Goal: Information Seeking & Learning: Compare options

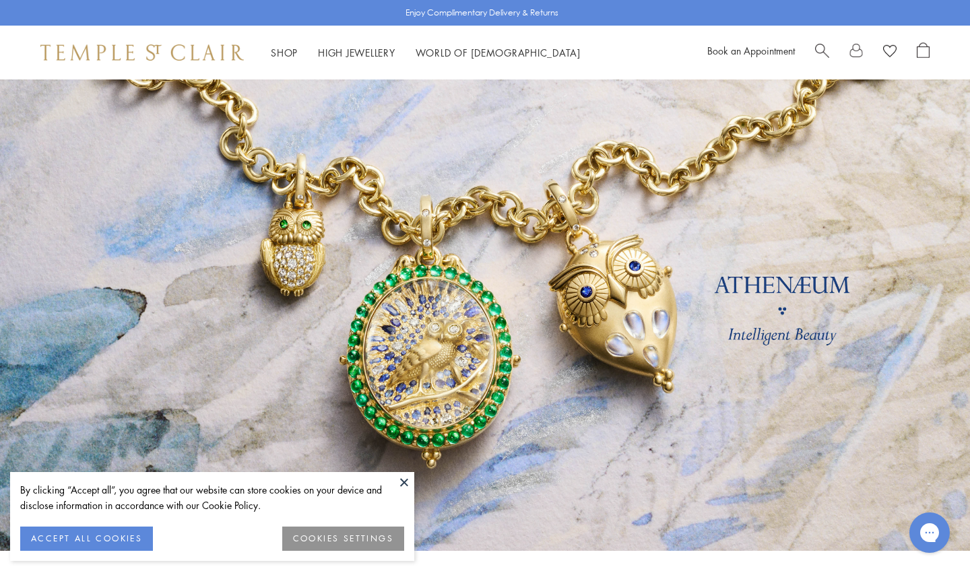
click at [408, 480] on button at bounding box center [404, 482] width 20 height 20
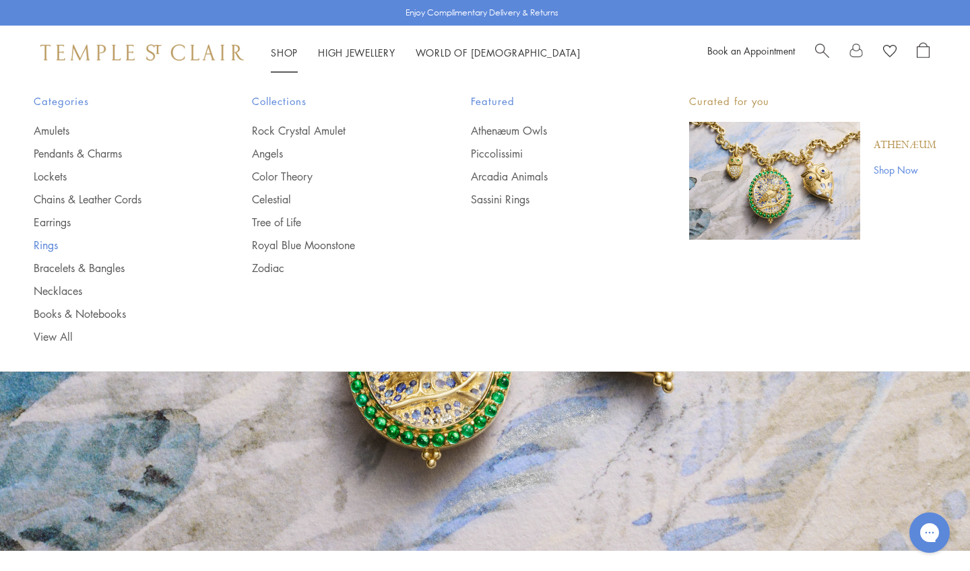
click at [49, 246] on link "Rings" at bounding box center [116, 245] width 164 height 15
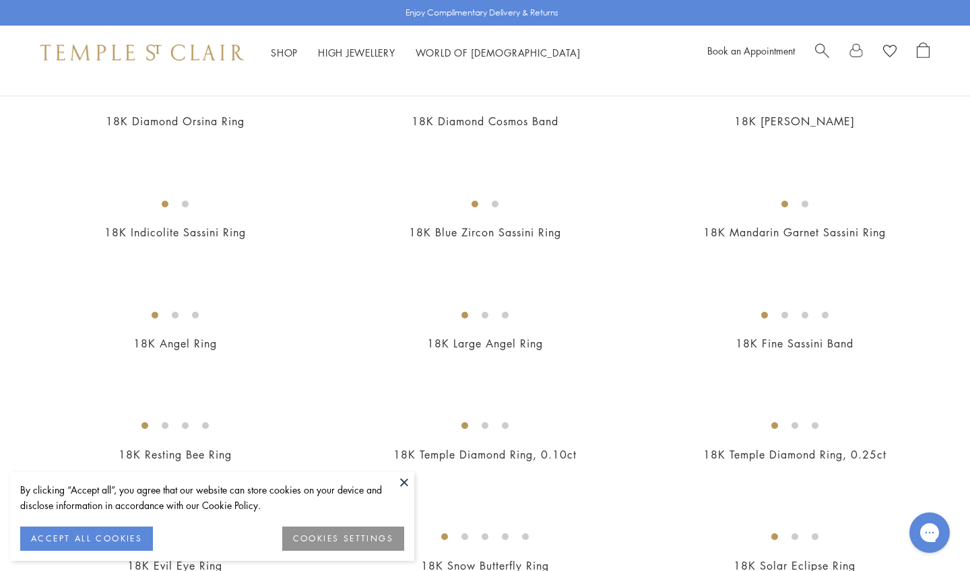
scroll to position [414, 0]
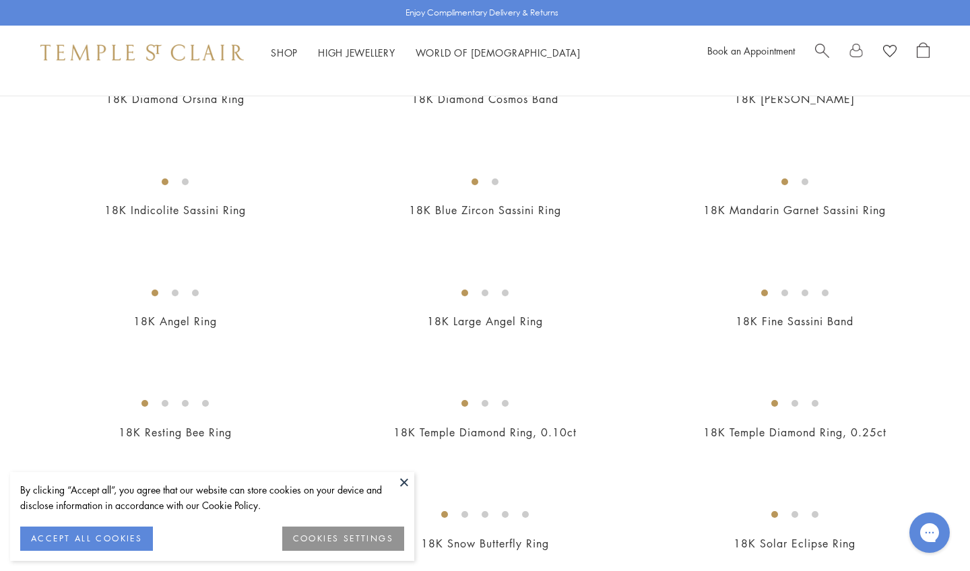
click at [404, 480] on button at bounding box center [404, 482] width 20 height 20
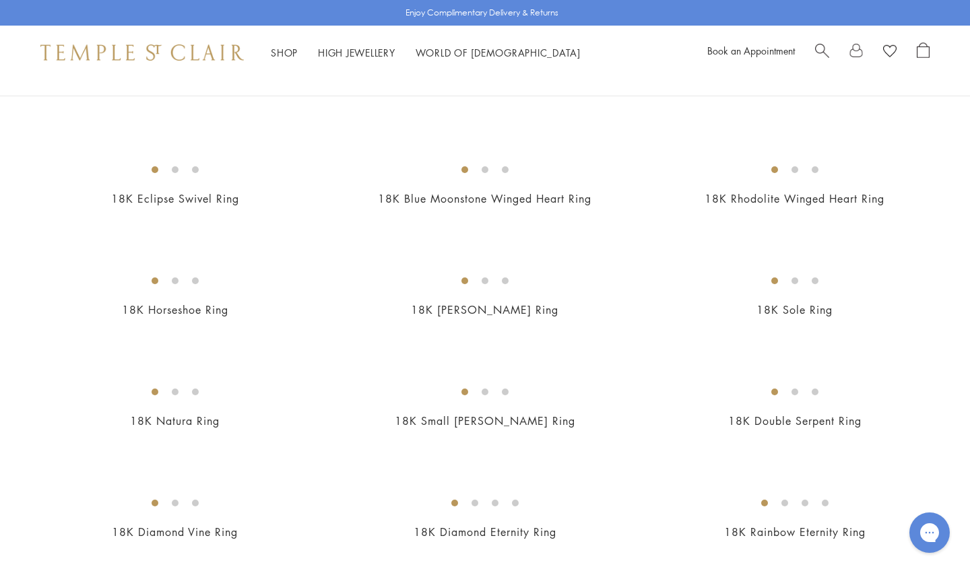
scroll to position [882, 0]
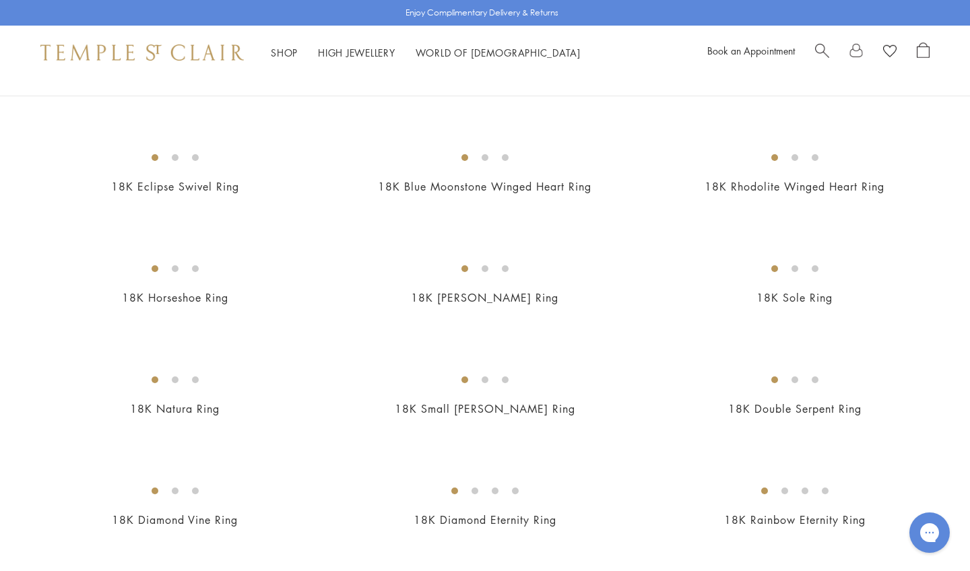
click at [0, 0] on img at bounding box center [0, 0] width 0 height 0
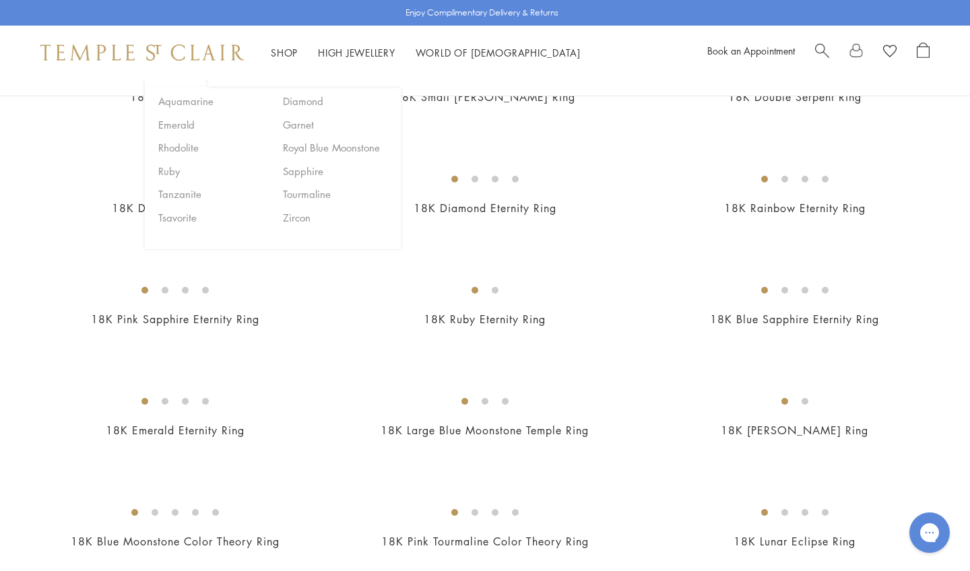
scroll to position [1195, 0]
click at [0, 0] on img at bounding box center [0, 0] width 0 height 0
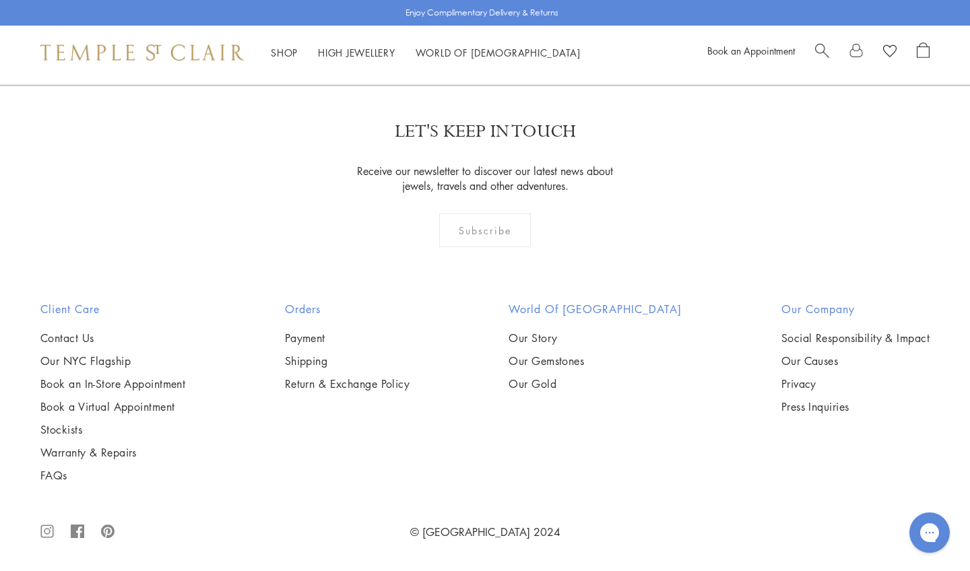
scroll to position [2412, 0]
click at [0, 0] on img at bounding box center [0, 0] width 0 height 0
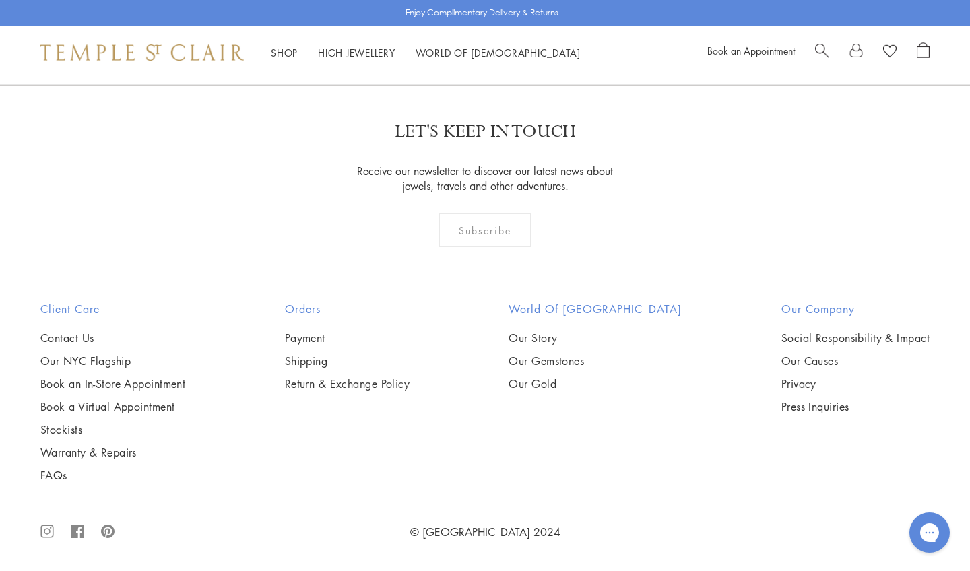
click at [0, 0] on img at bounding box center [0, 0] width 0 height 0
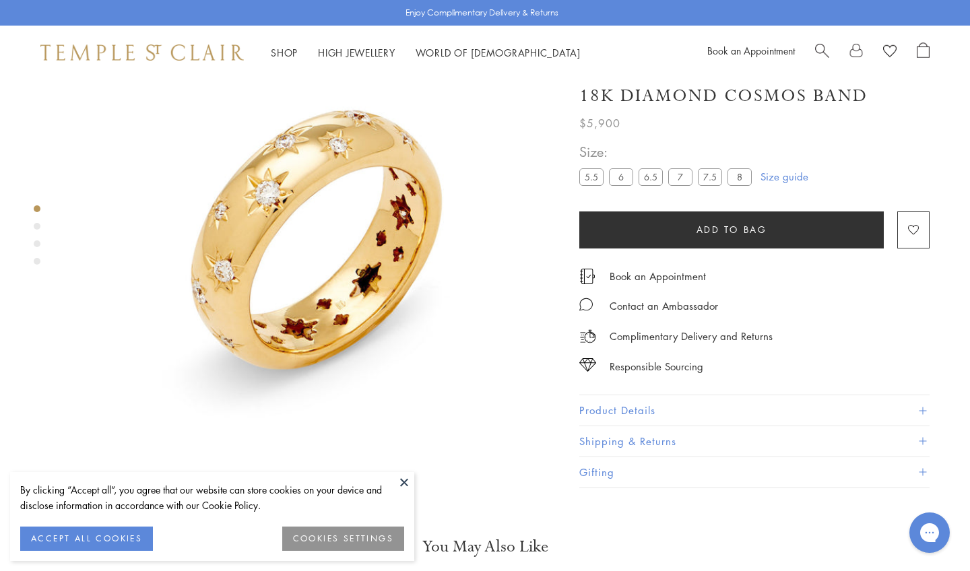
scroll to position [79, 0]
click at [399, 480] on button at bounding box center [404, 482] width 20 height 20
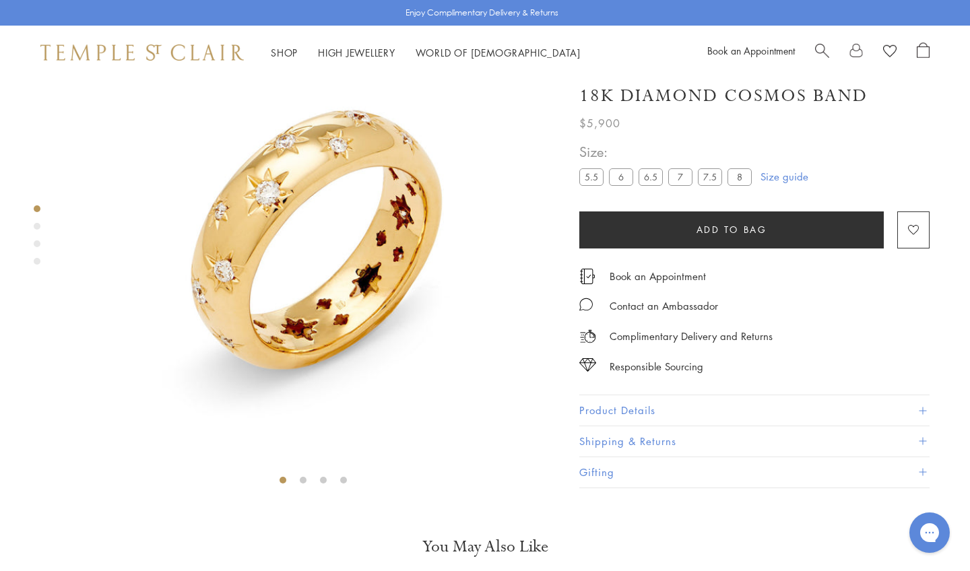
click at [36, 224] on div "Product gallery navigation" at bounding box center [37, 226] width 7 height 7
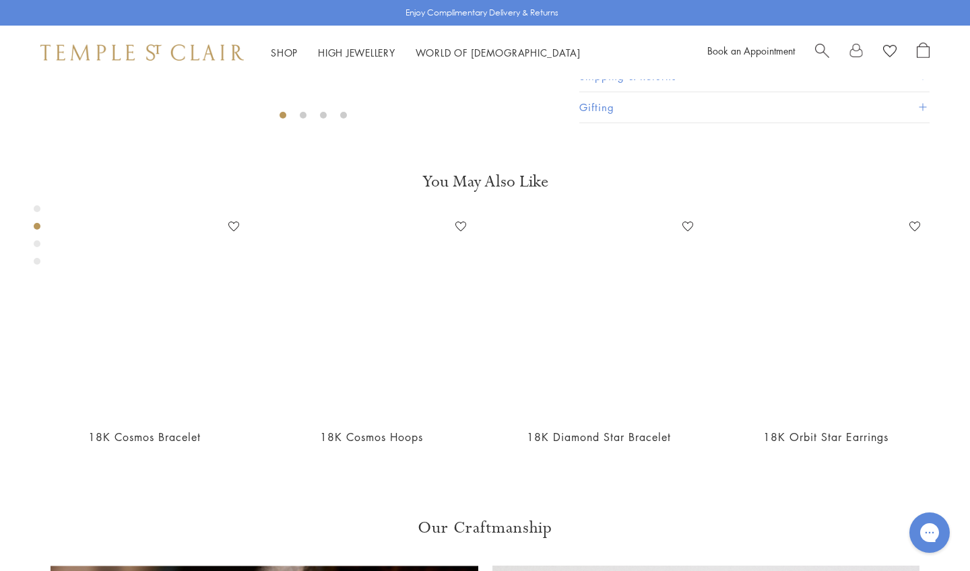
scroll to position [517, 0]
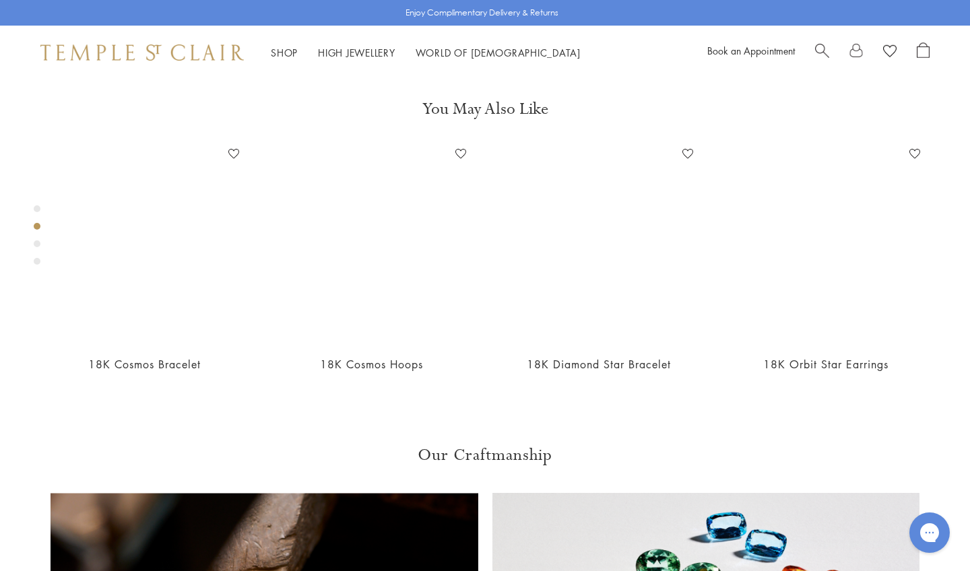
click at [40, 243] on div "Product gallery navigation" at bounding box center [37, 243] width 7 height 7
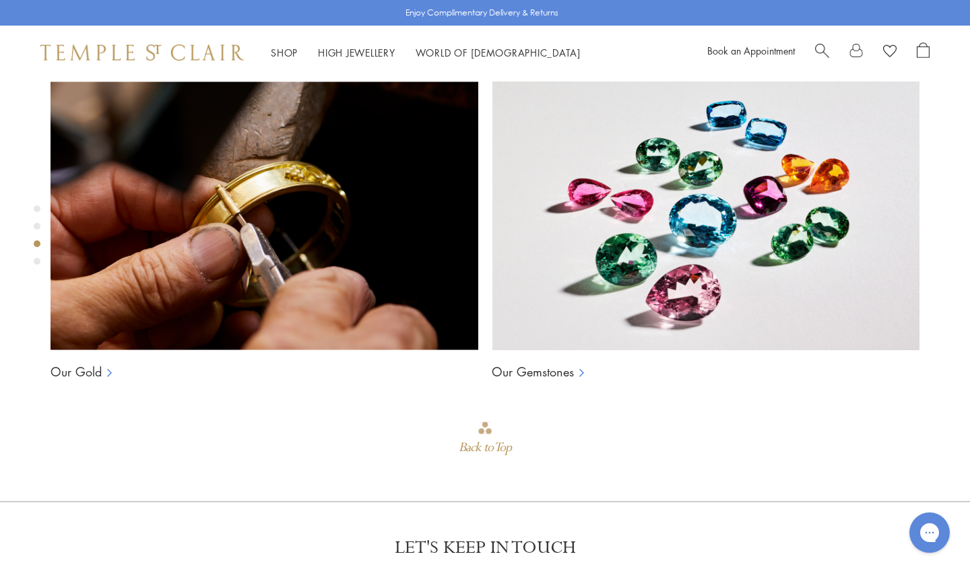
scroll to position [1009, 0]
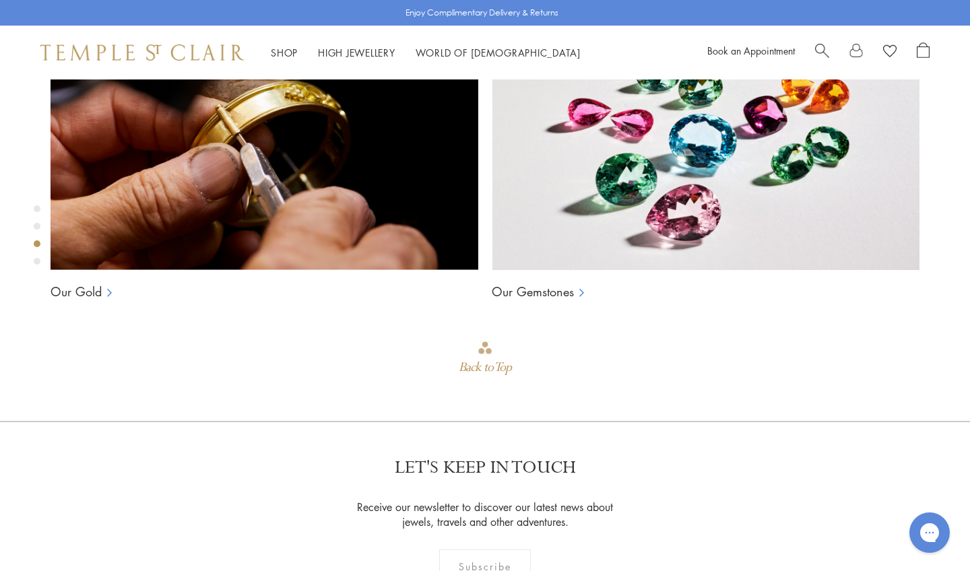
click at [38, 260] on div "Product gallery navigation" at bounding box center [37, 261] width 7 height 7
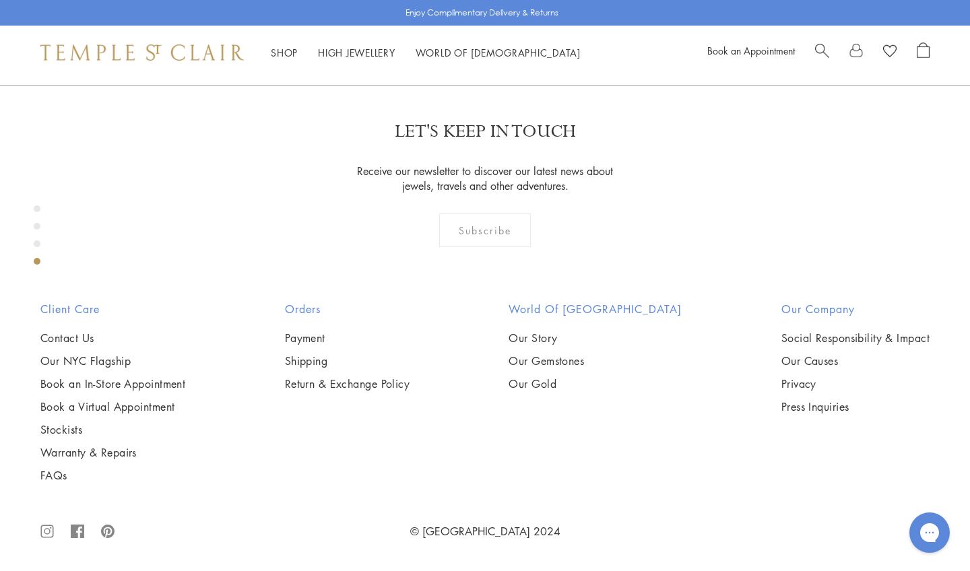
scroll to position [79, 0]
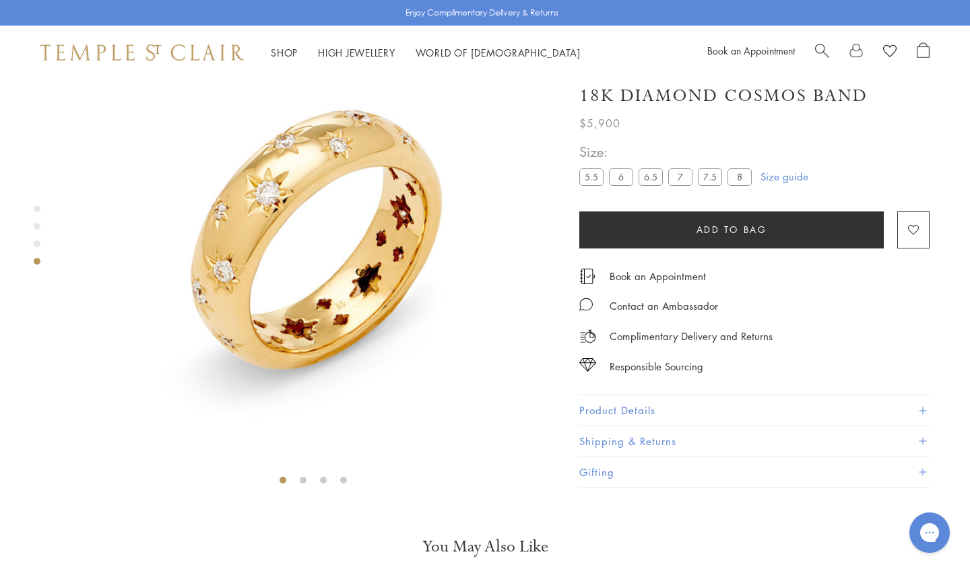
click at [349, 326] on img at bounding box center [313, 246] width 492 height 492
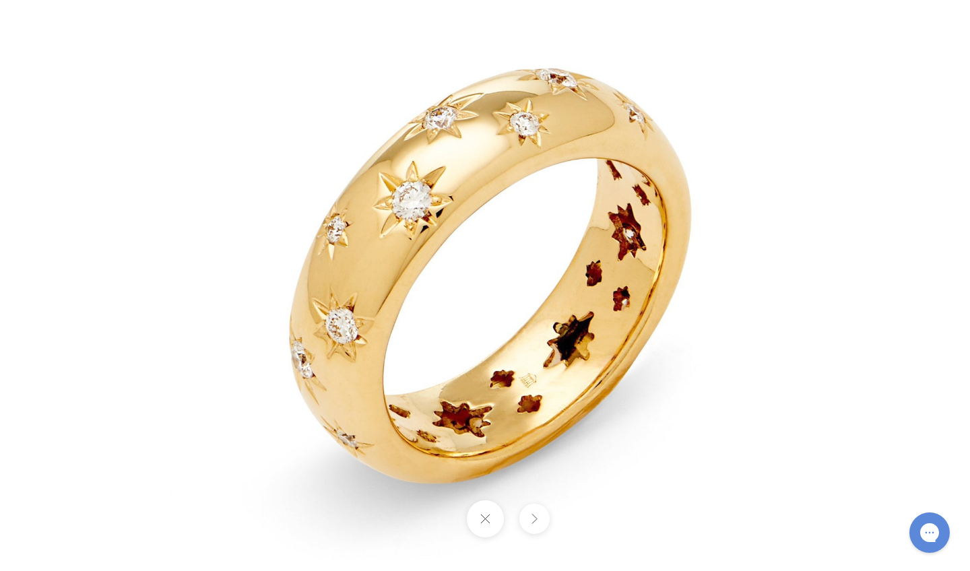
click at [536, 516] on button at bounding box center [534, 519] width 30 height 30
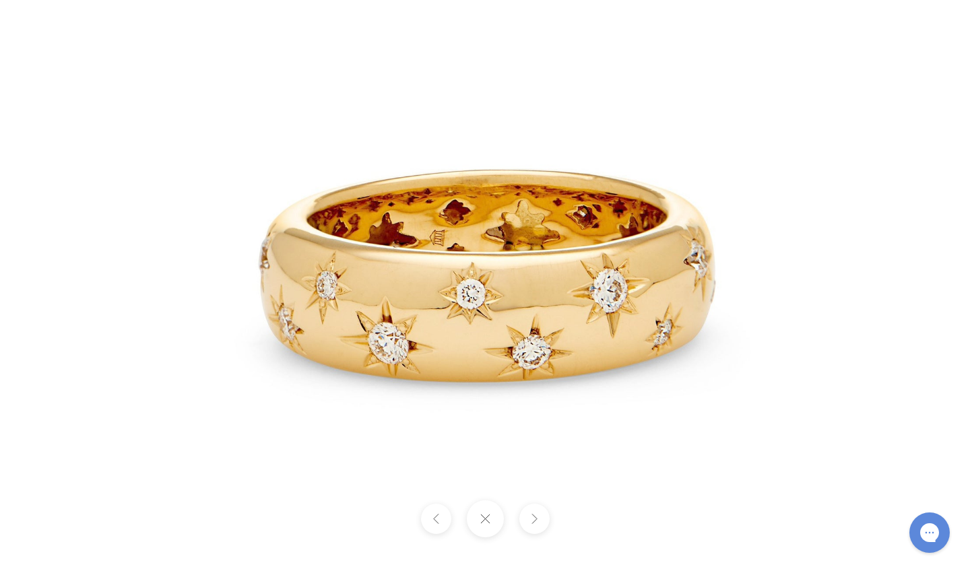
click at [536, 516] on button at bounding box center [534, 519] width 30 height 30
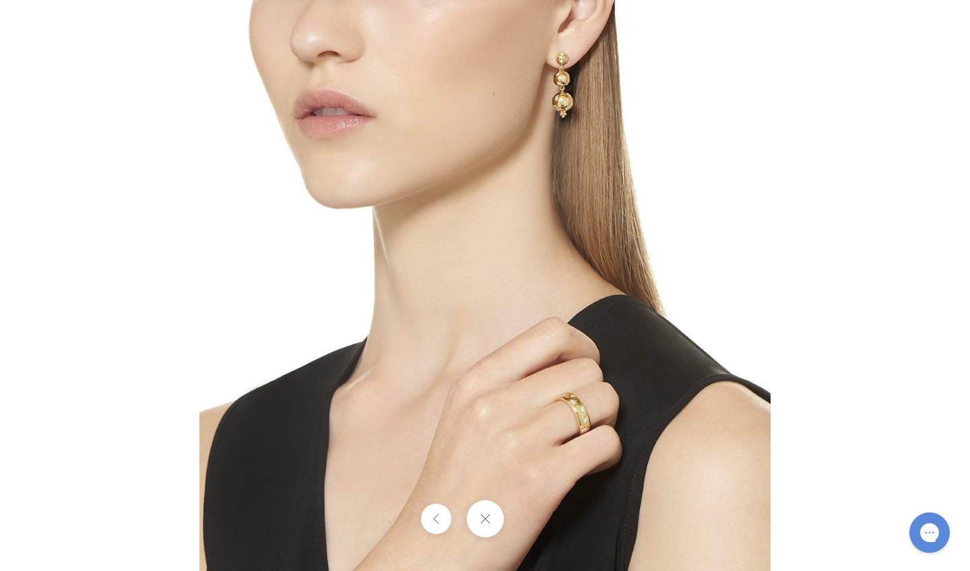
click at [553, 442] on img at bounding box center [484, 285] width 571 height 571
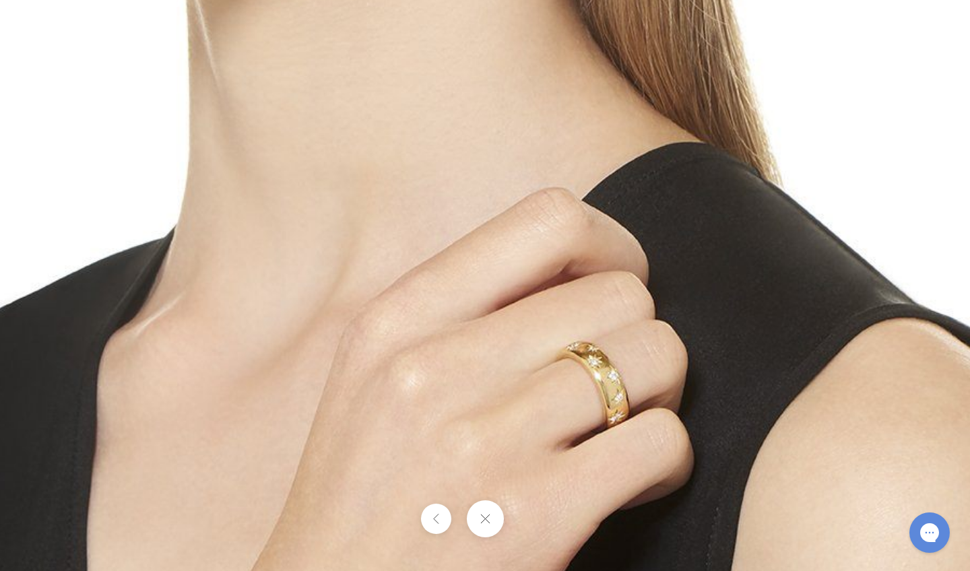
click at [494, 519] on button at bounding box center [484, 519] width 37 height 37
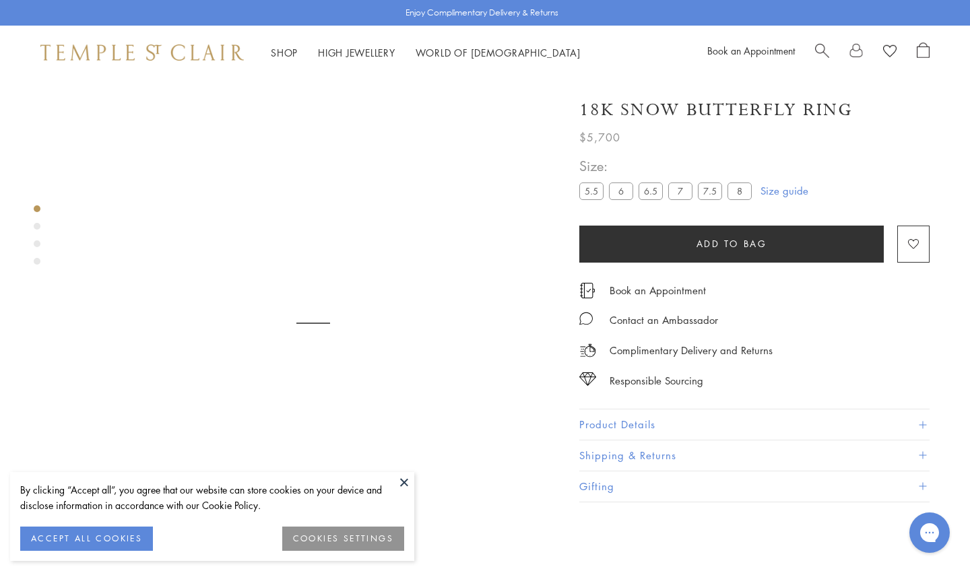
scroll to position [79, 0]
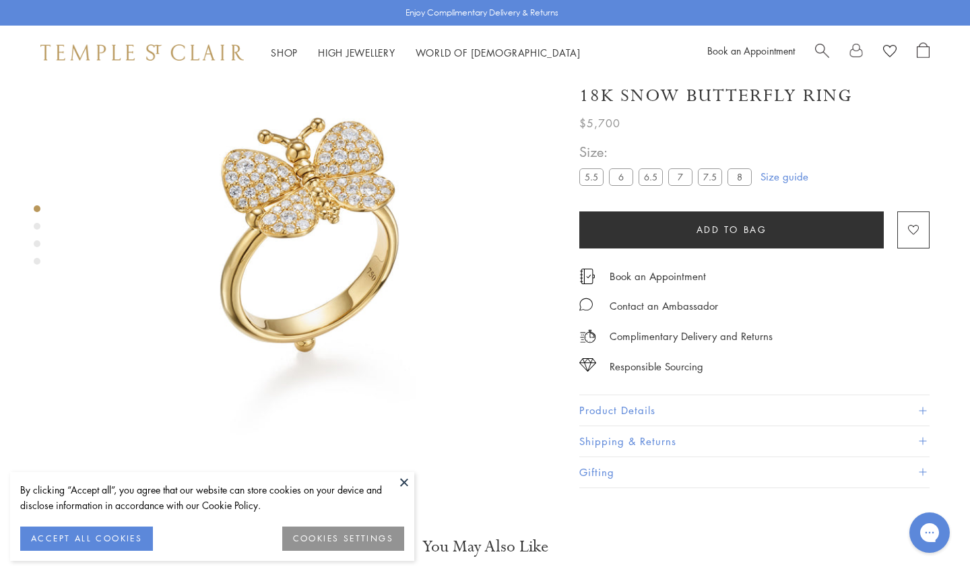
click at [36, 226] on div "Product gallery navigation" at bounding box center [37, 226] width 7 height 7
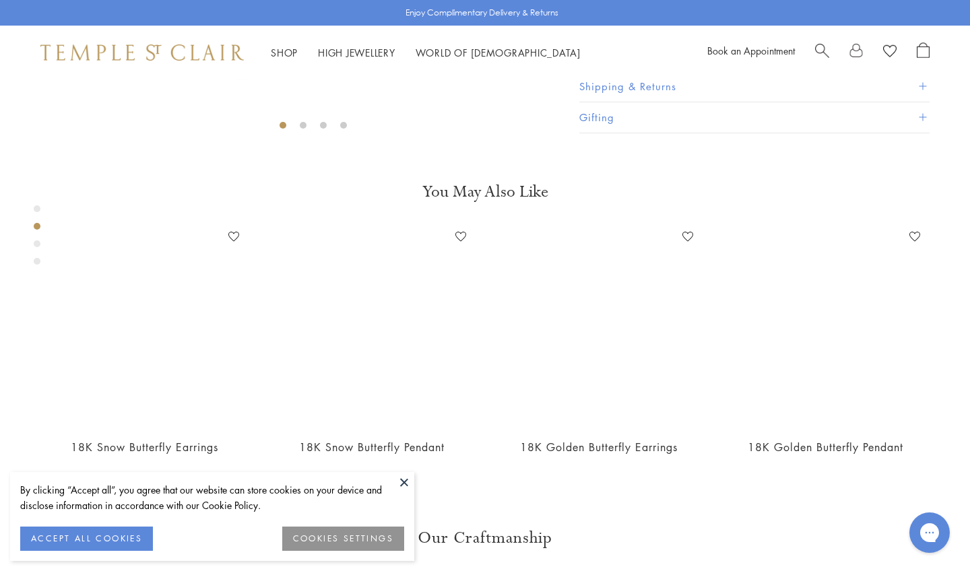
scroll to position [514, 0]
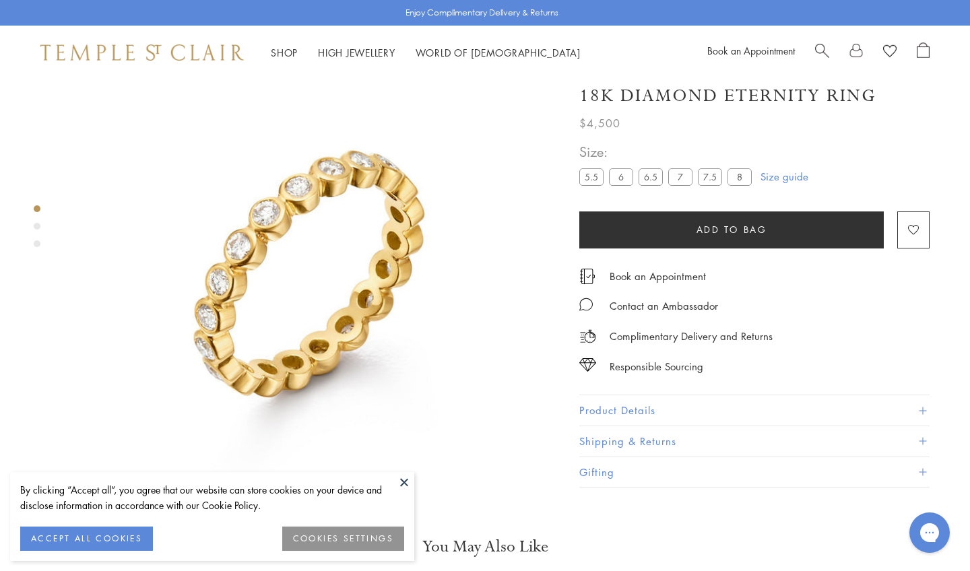
click at [36, 226] on div "Product gallery navigation" at bounding box center [37, 226] width 7 height 7
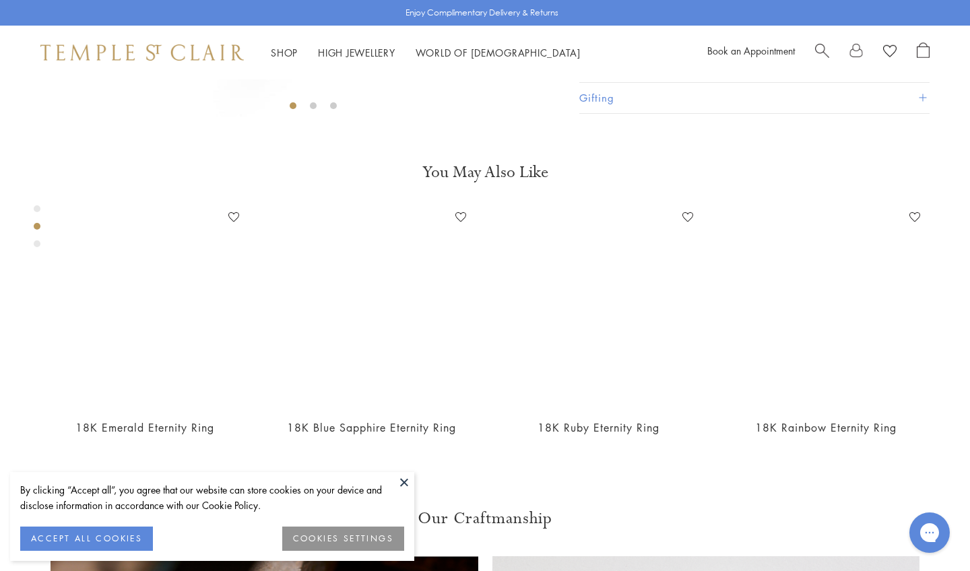
scroll to position [517, 0]
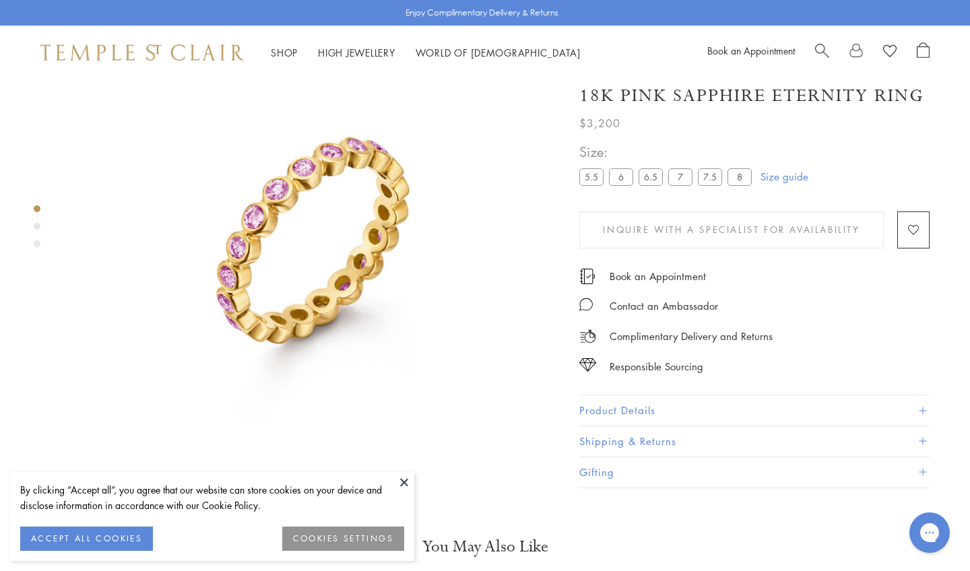
click at [36, 224] on div "Product gallery navigation" at bounding box center [37, 226] width 7 height 7
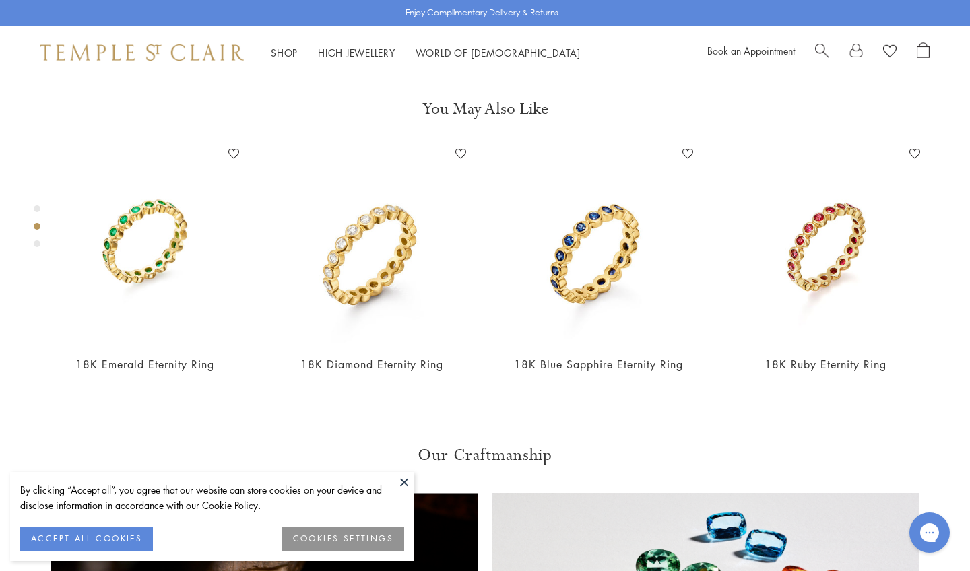
click at [40, 245] on div "Product gallery navigation" at bounding box center [37, 243] width 7 height 7
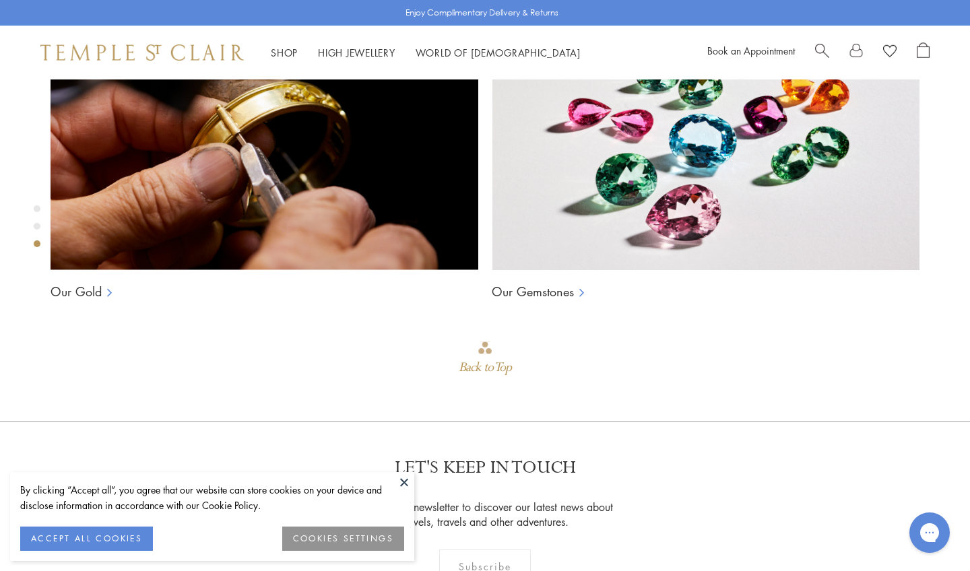
scroll to position [79, 0]
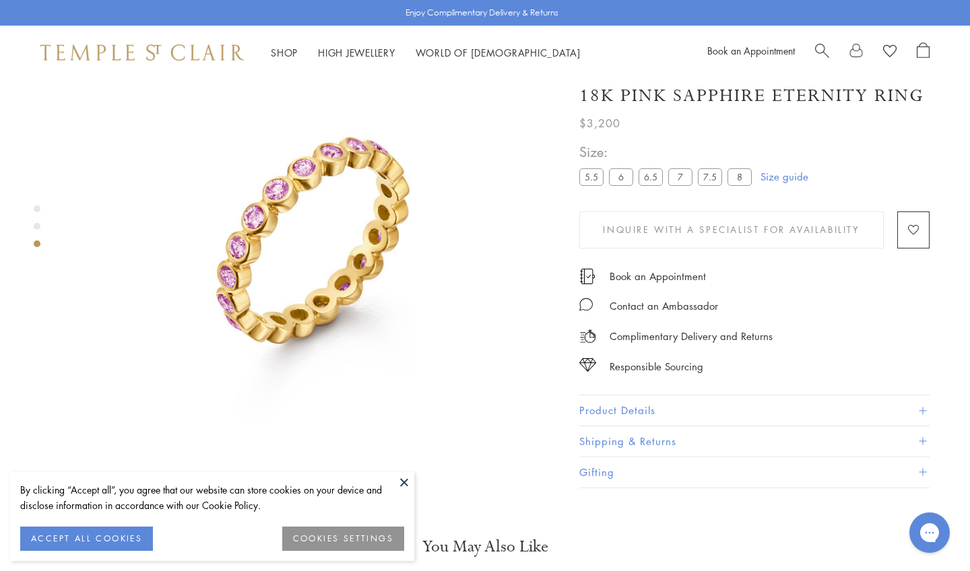
click at [273, 291] on img at bounding box center [313, 246] width 492 height 492
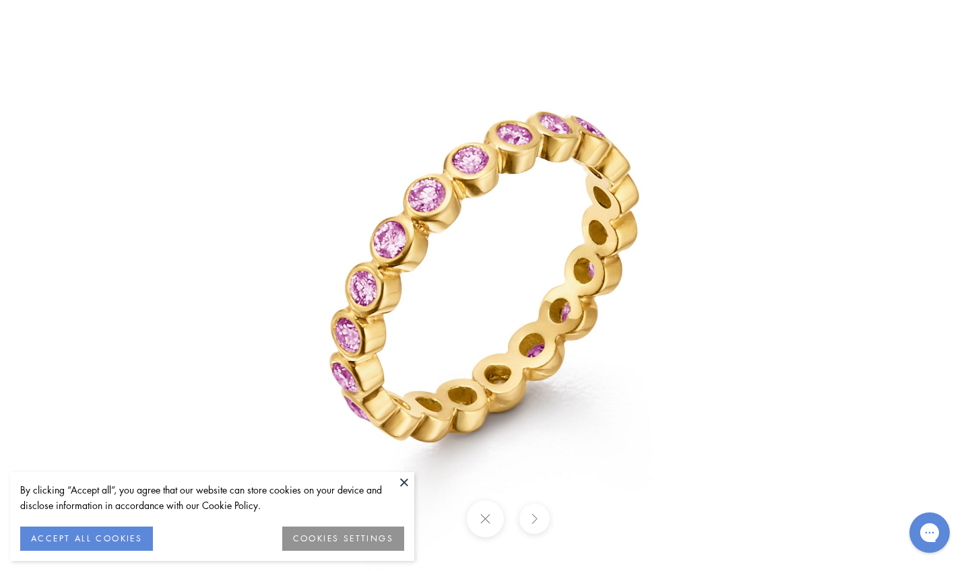
click at [367, 287] on img at bounding box center [485, 286] width 788 height 788
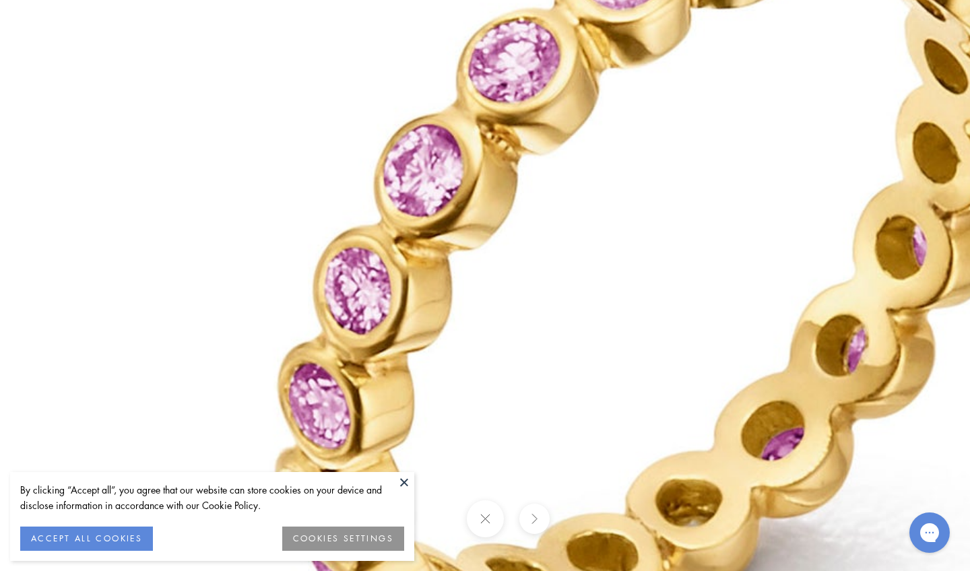
click at [410, 483] on button at bounding box center [404, 482] width 20 height 20
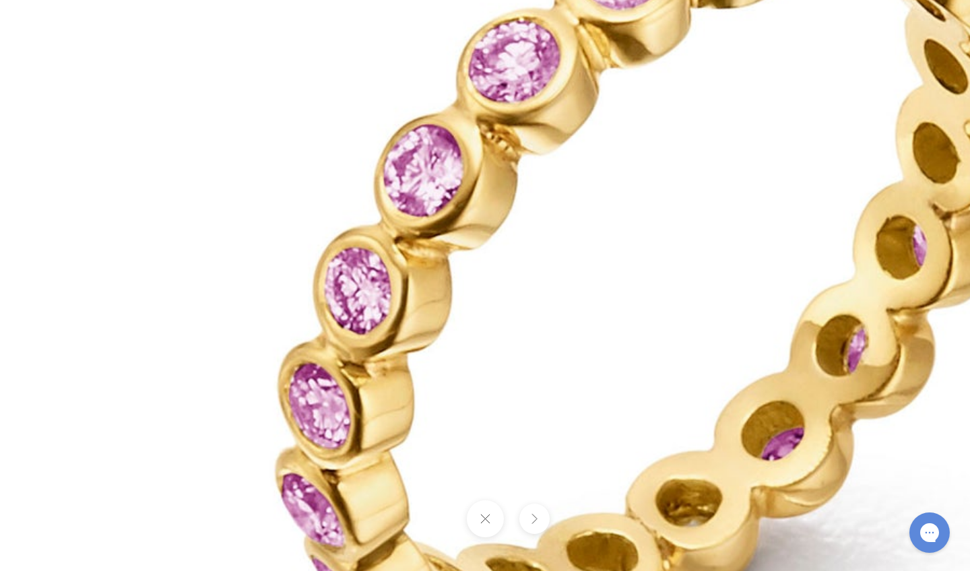
click at [480, 524] on button at bounding box center [484, 519] width 37 height 37
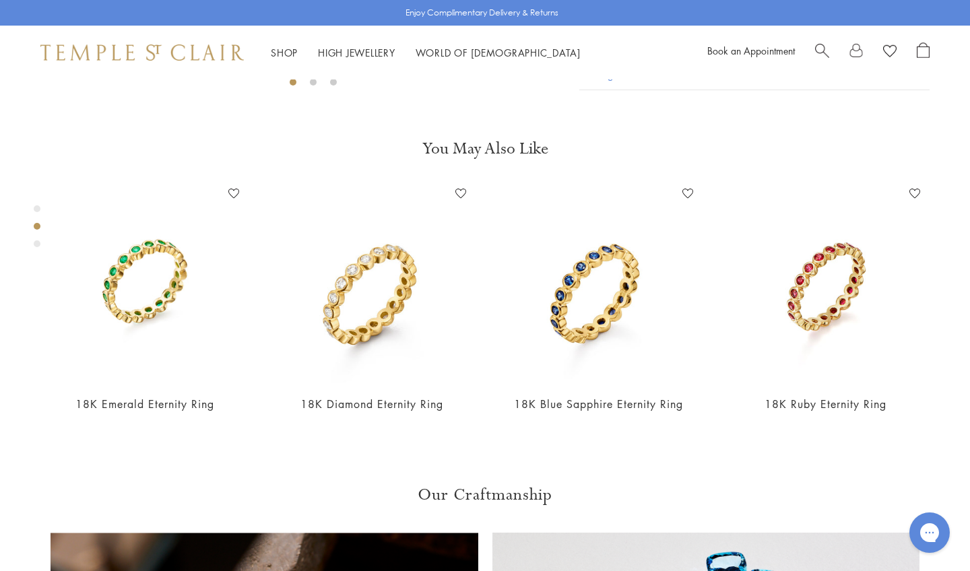
scroll to position [478, 0]
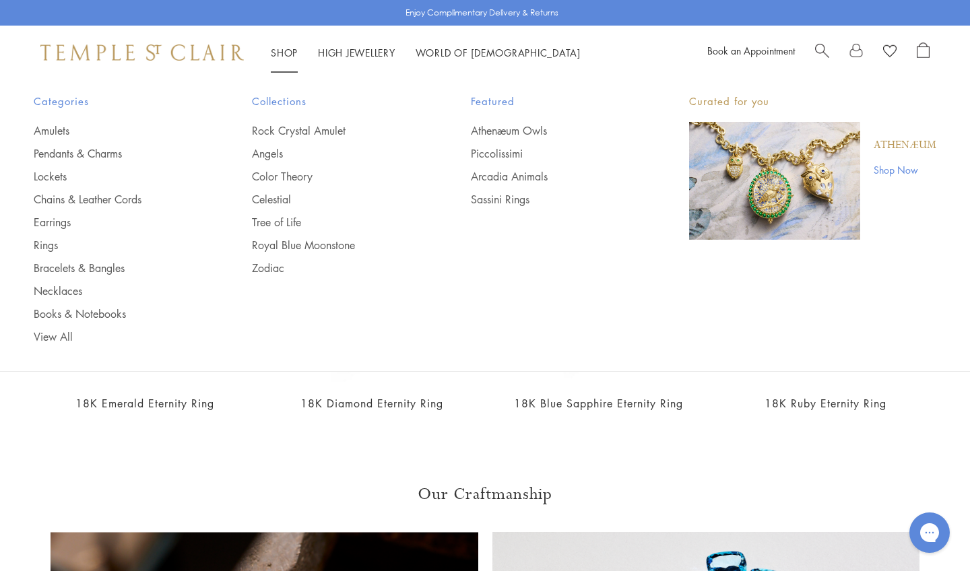
click at [282, 49] on link "Shop Shop" at bounding box center [284, 52] width 27 height 13
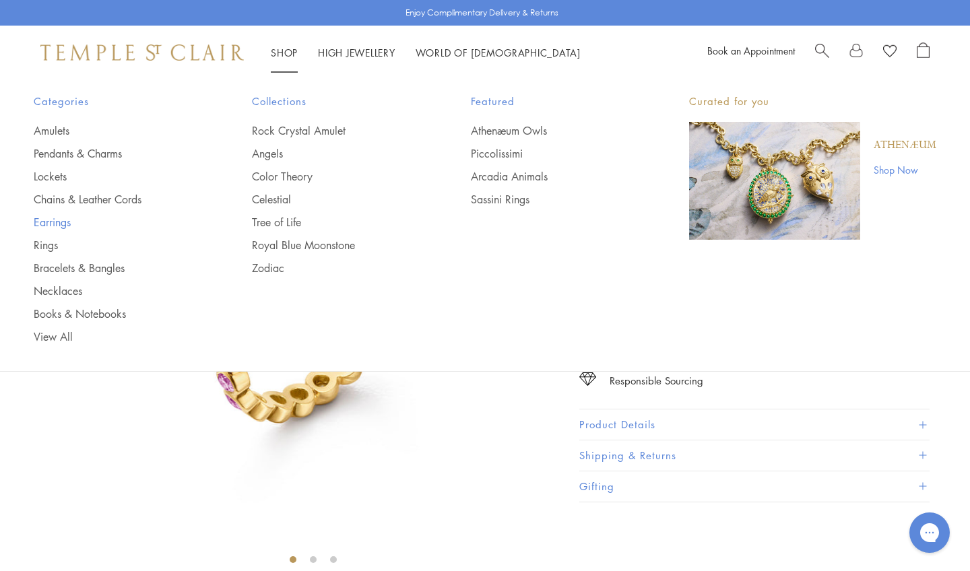
click at [69, 220] on link "Earrings" at bounding box center [116, 222] width 164 height 15
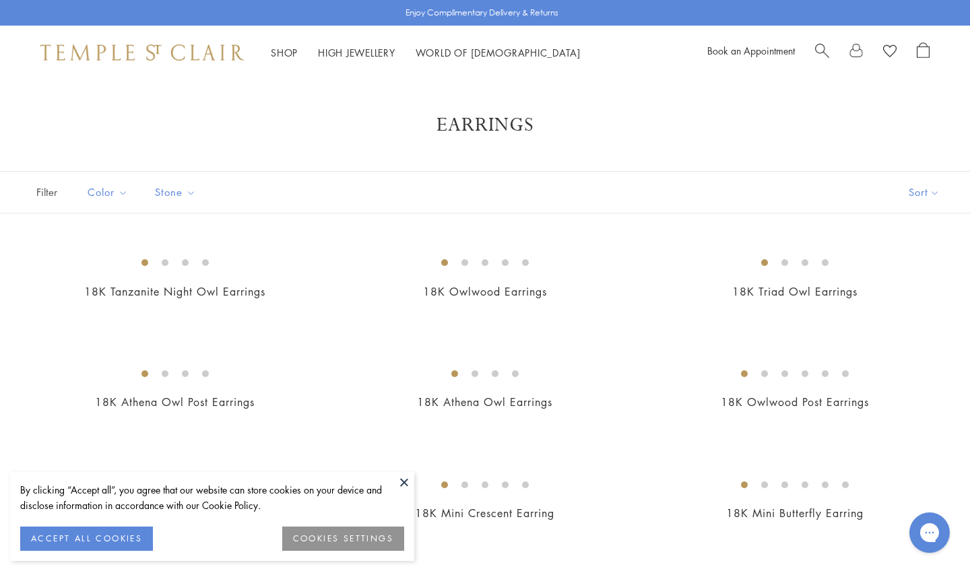
click at [406, 478] on button at bounding box center [404, 482] width 20 height 20
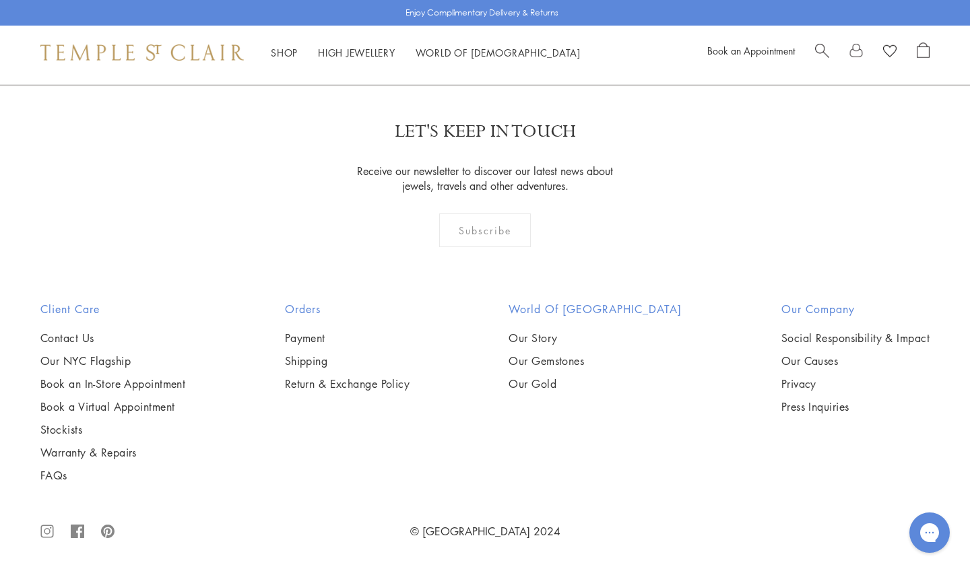
scroll to position [6466, 0]
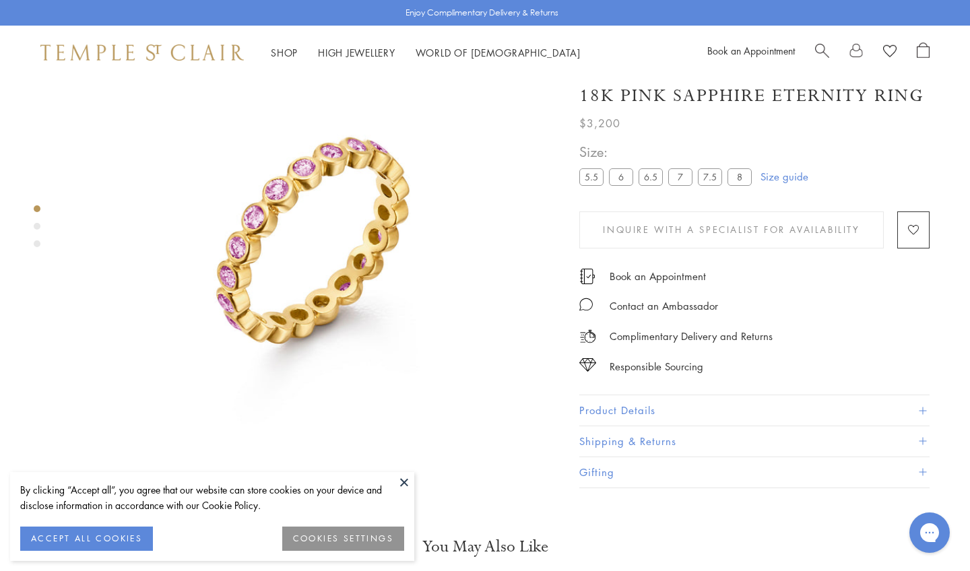
scroll to position [79, 0]
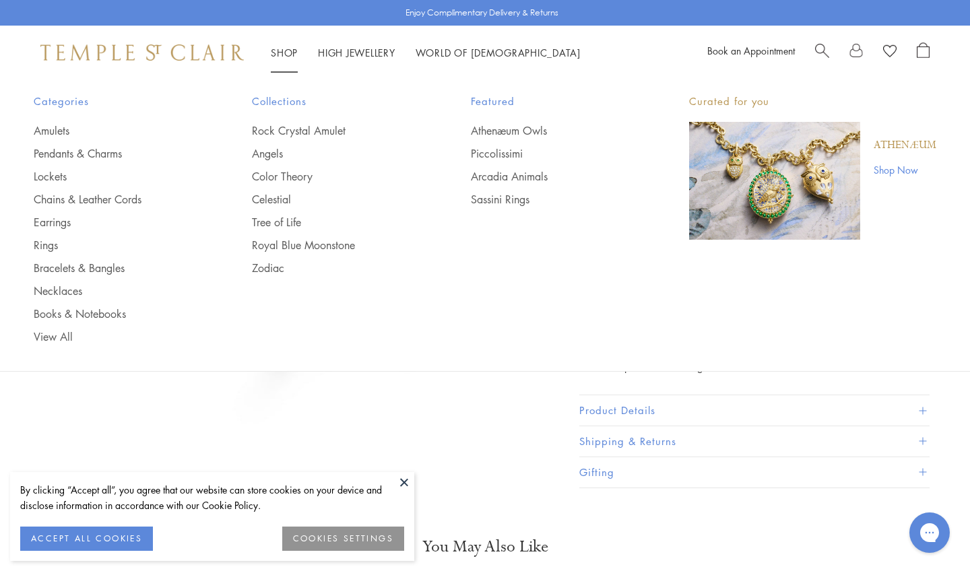
click at [281, 50] on link "Shop Shop" at bounding box center [284, 52] width 27 height 13
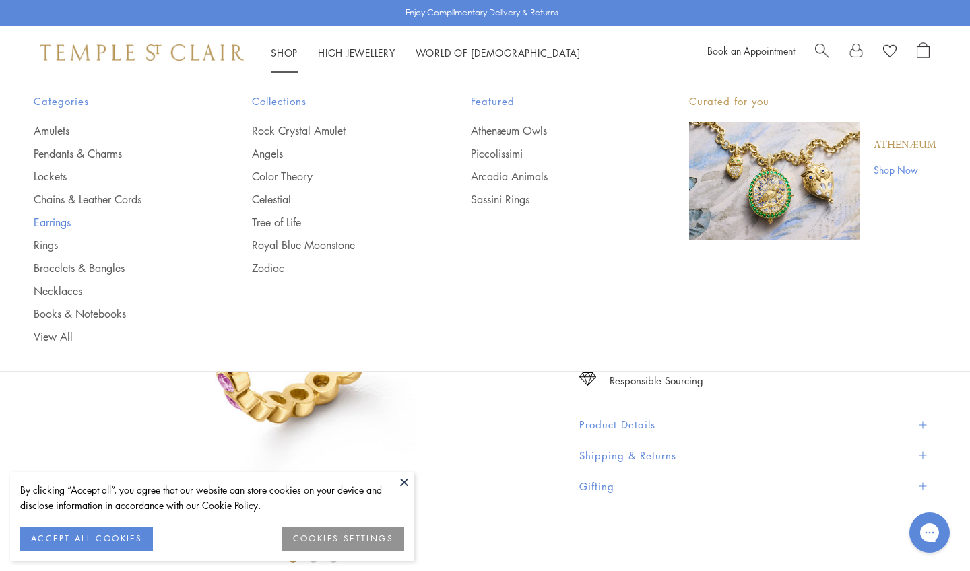
click at [73, 222] on link "Earrings" at bounding box center [116, 222] width 164 height 15
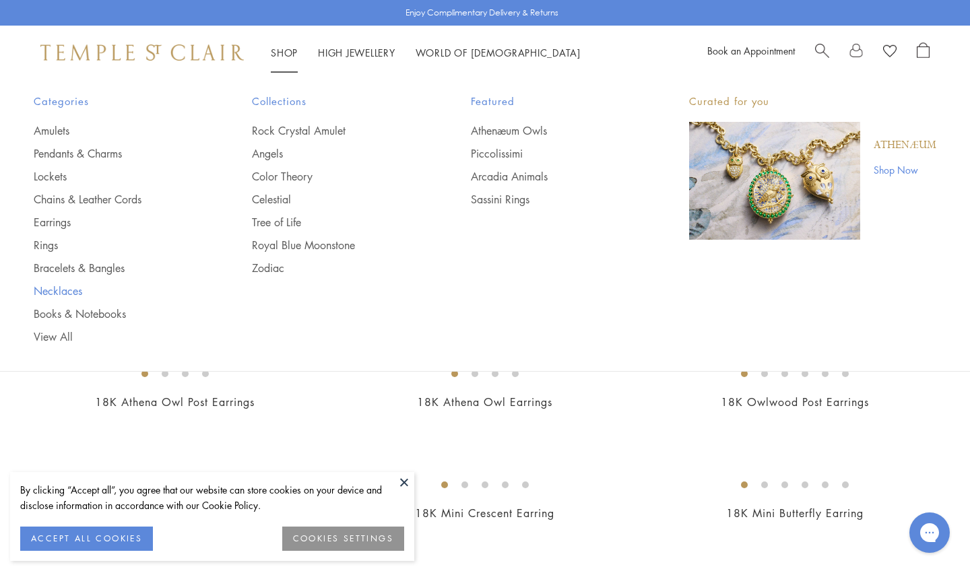
click at [79, 289] on link "Necklaces" at bounding box center [116, 291] width 164 height 15
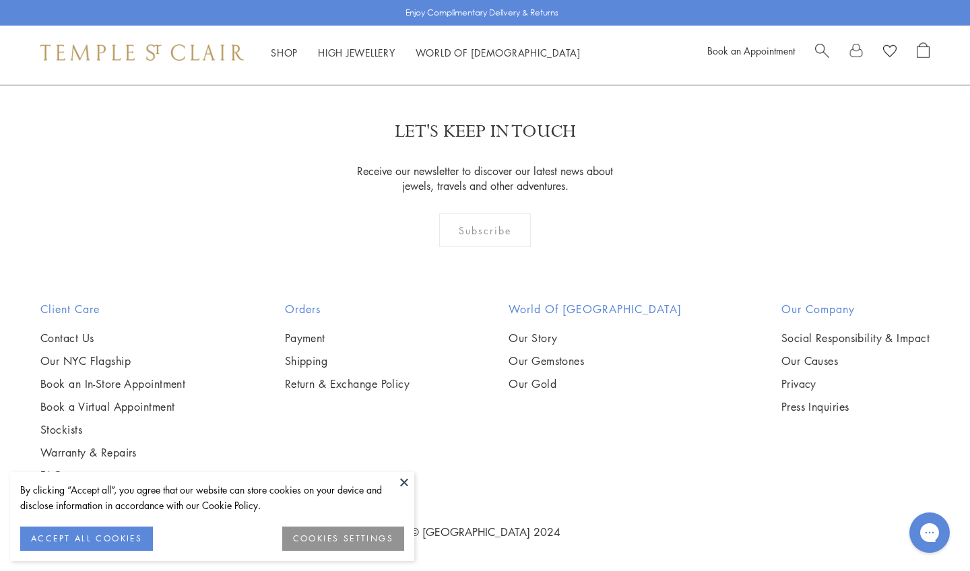
scroll to position [2732, 0]
click at [0, 0] on img at bounding box center [0, 0] width 0 height 0
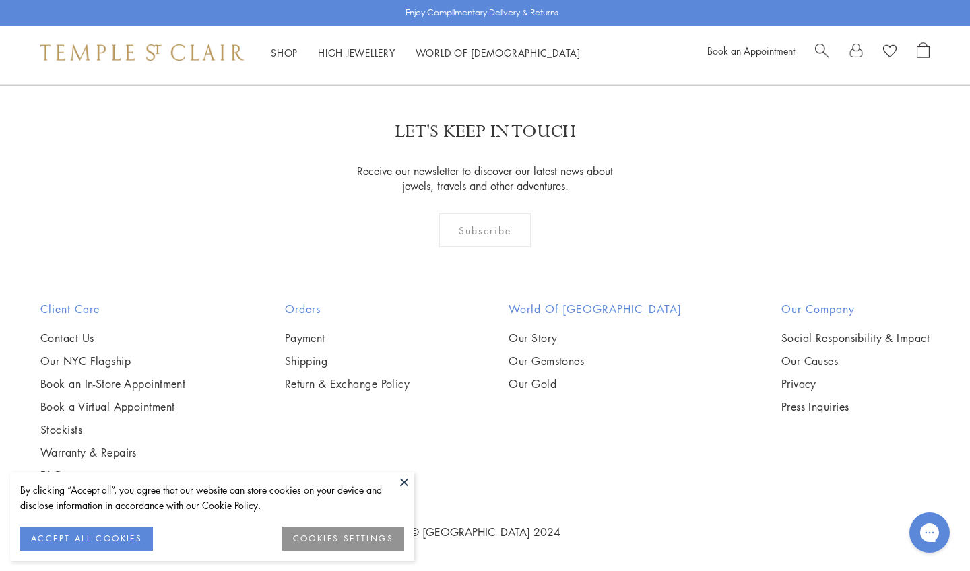
click at [0, 0] on img at bounding box center [0, 0] width 0 height 0
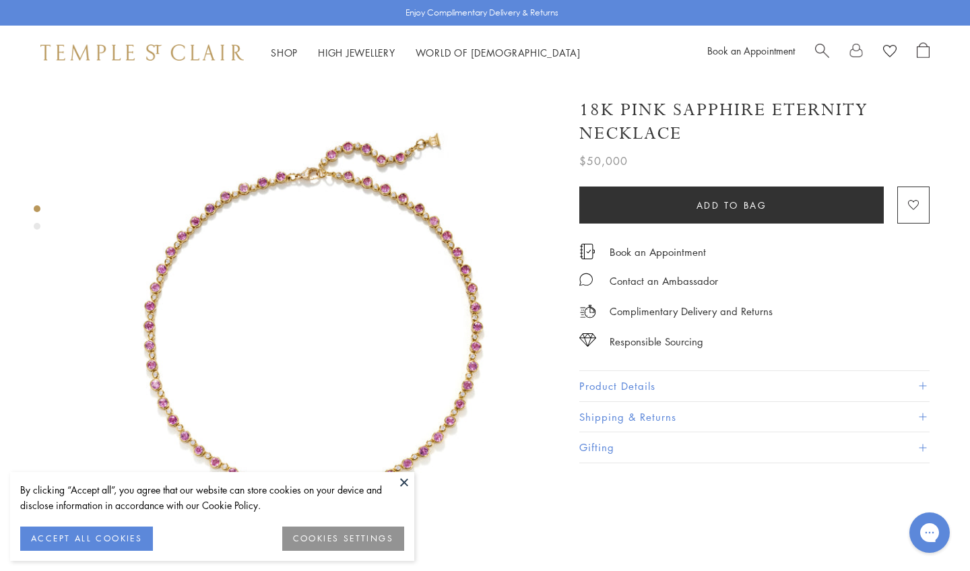
click at [400, 476] on button at bounding box center [404, 482] width 20 height 20
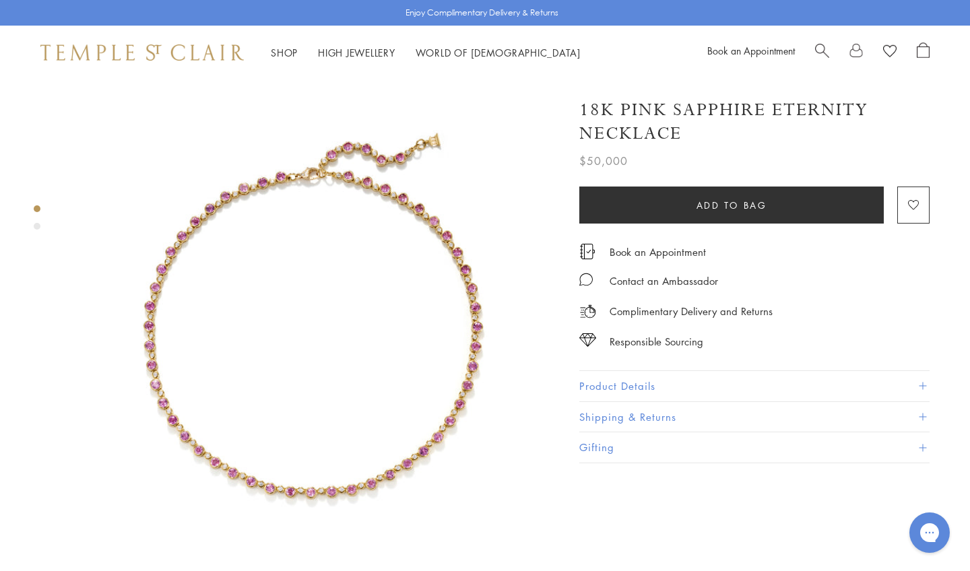
click at [37, 226] on div "Product gallery navigation" at bounding box center [37, 226] width 7 height 7
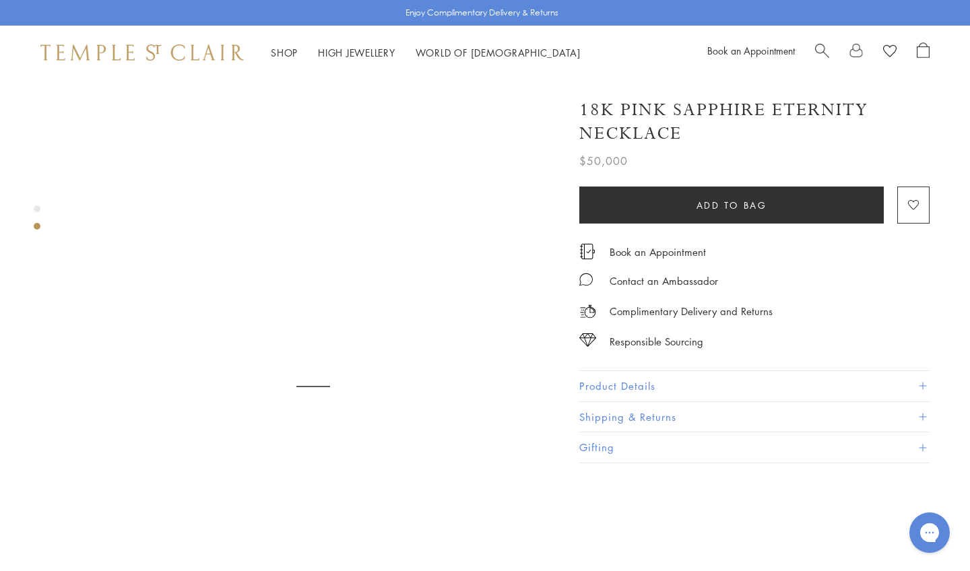
scroll to position [517, 0]
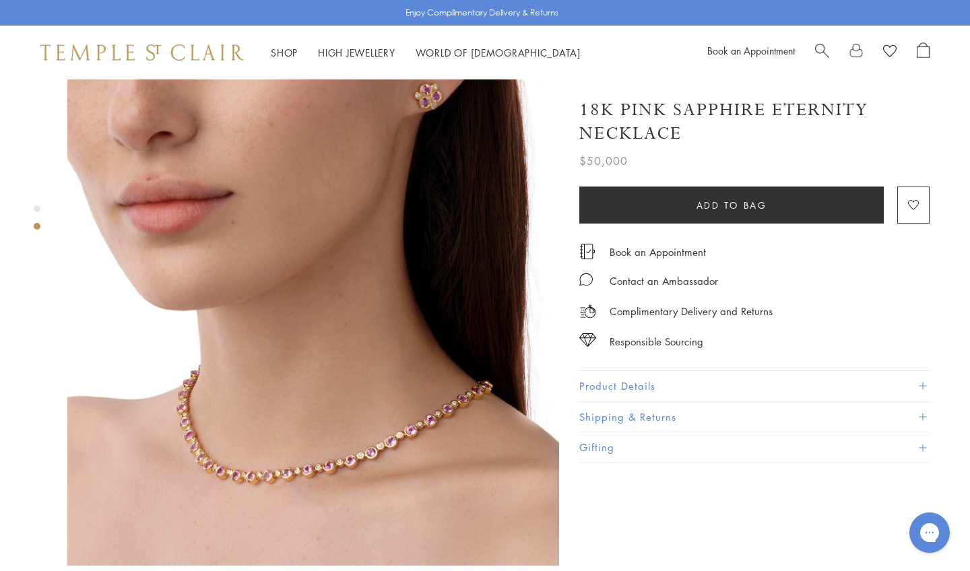
click at [302, 315] on img at bounding box center [313, 320] width 492 height 492
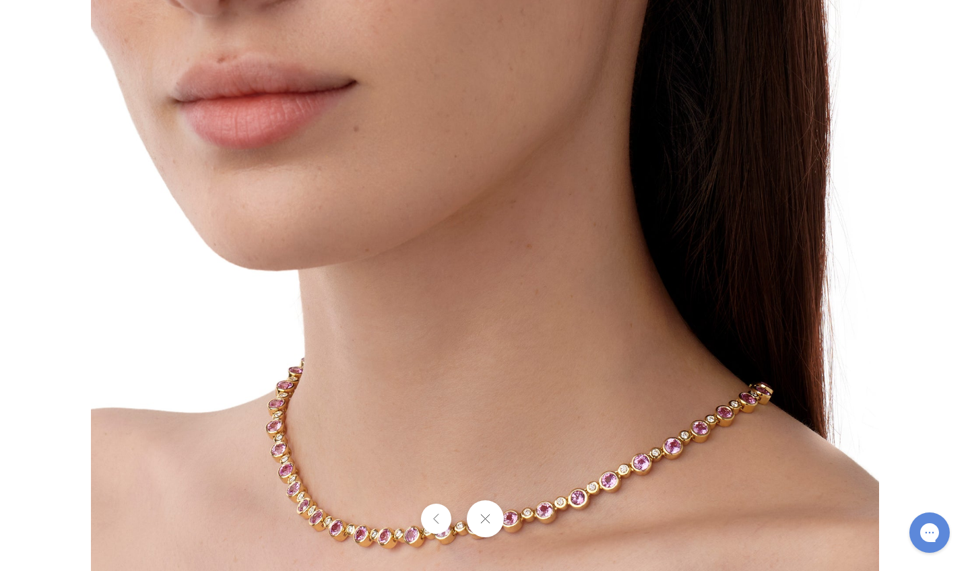
click at [344, 315] on img at bounding box center [485, 286] width 788 height 788
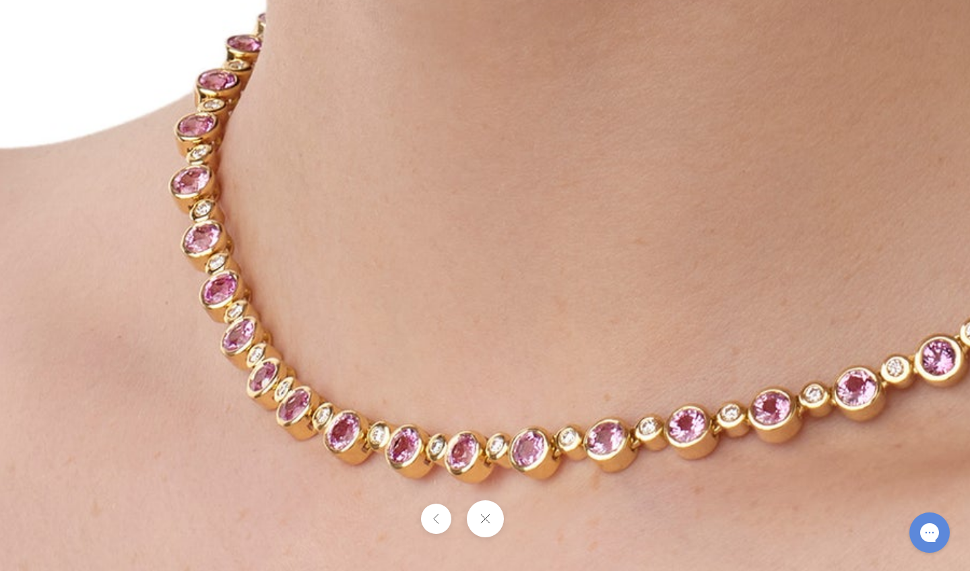
click at [484, 519] on button at bounding box center [484, 519] width 37 height 37
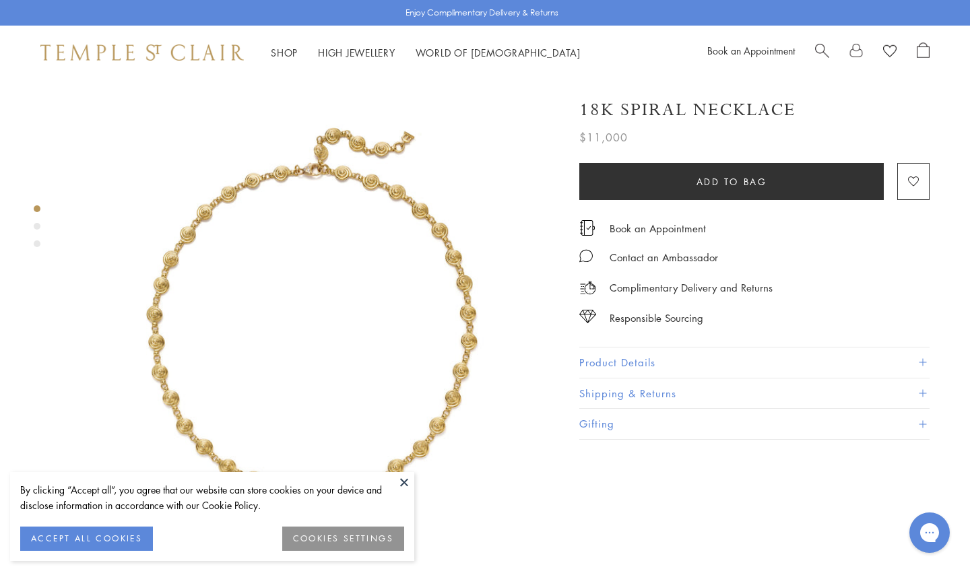
click at [37, 226] on div "Product gallery navigation" at bounding box center [37, 226] width 7 height 7
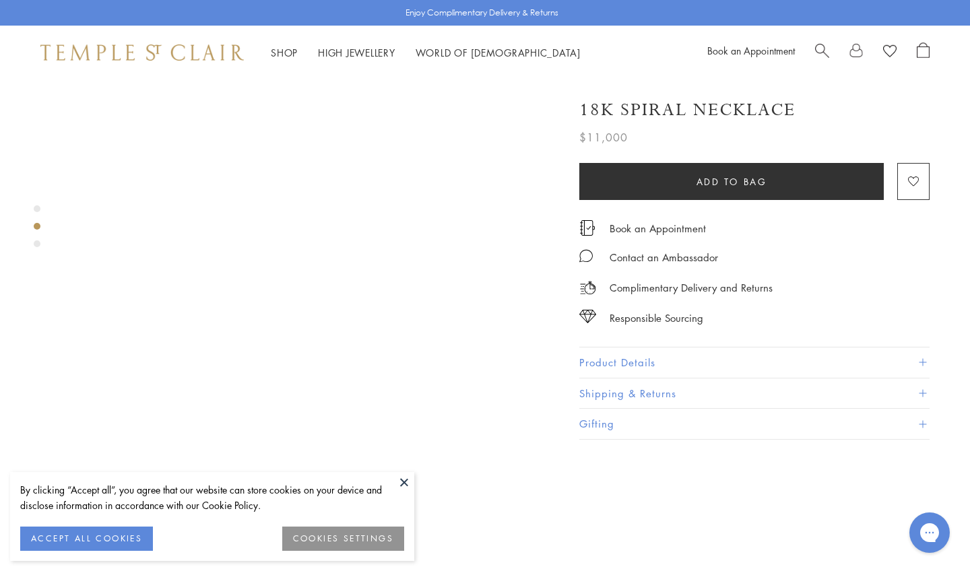
scroll to position [544, 0]
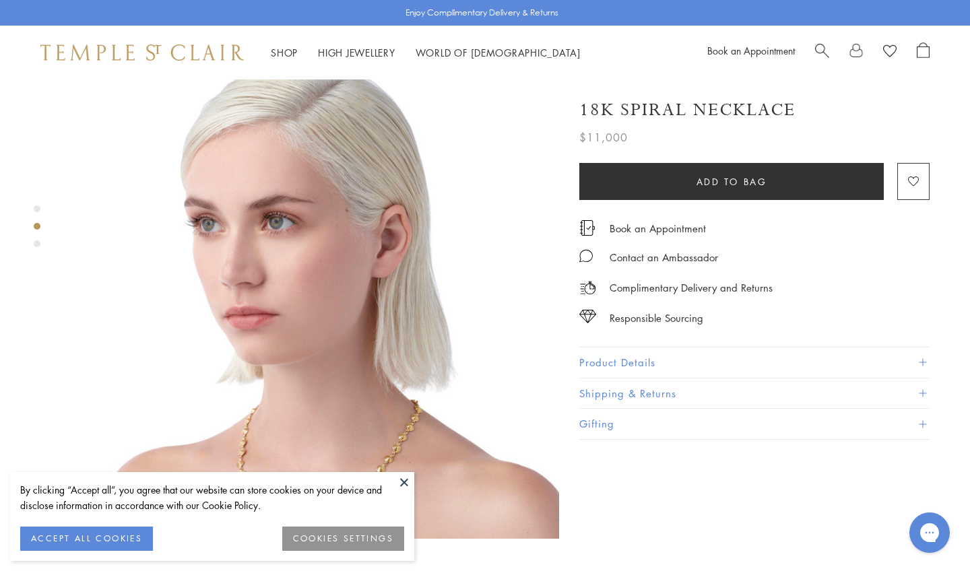
click at [36, 245] on div "Product gallery navigation" at bounding box center [37, 243] width 7 height 7
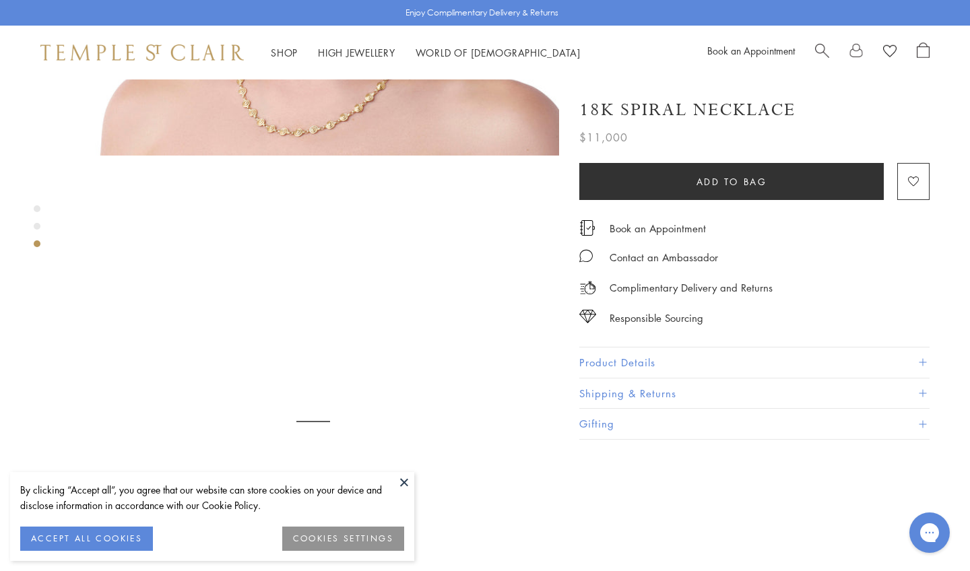
scroll to position [1009, 0]
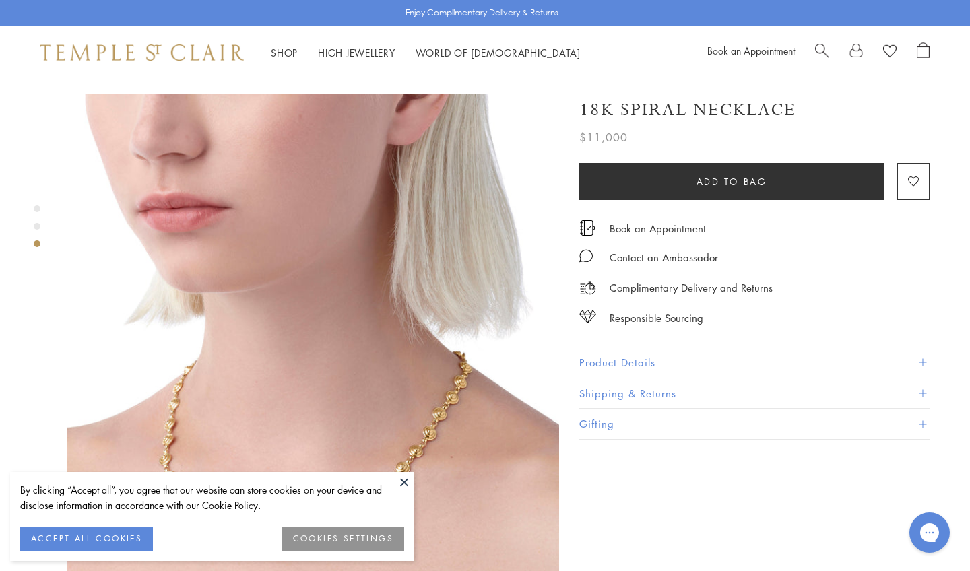
click at [330, 335] on img at bounding box center [313, 340] width 492 height 492
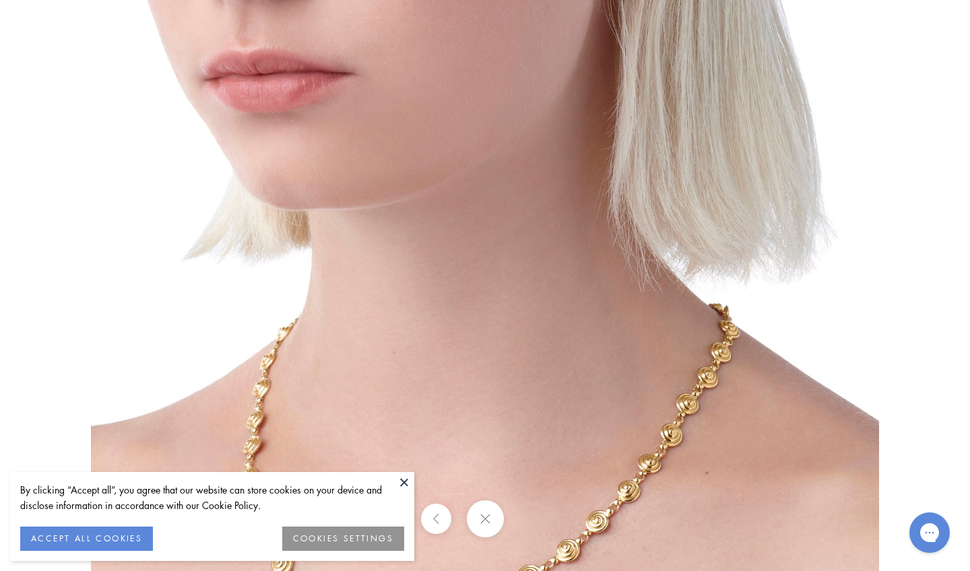
click at [361, 332] on img at bounding box center [485, 286] width 788 height 788
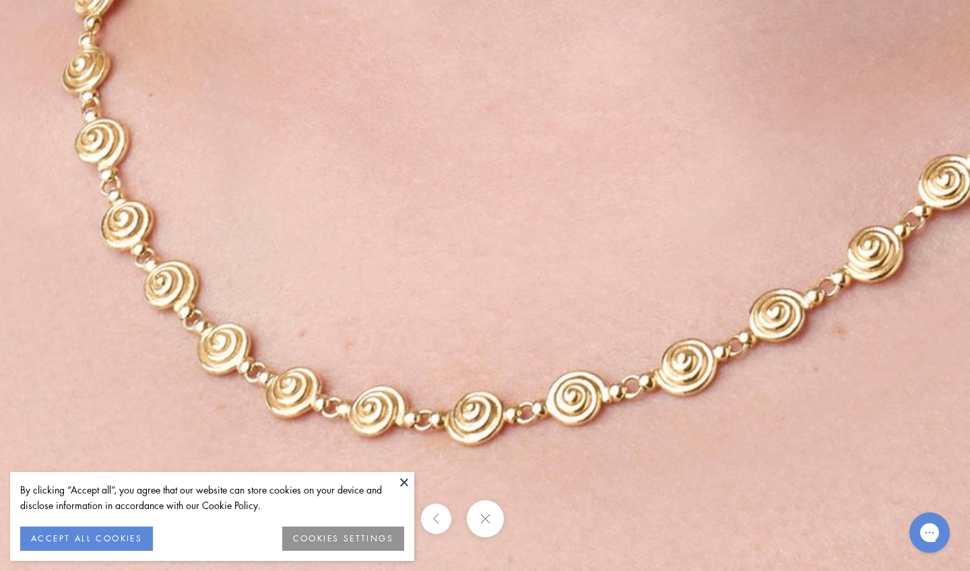
click at [483, 523] on button at bounding box center [484, 519] width 37 height 37
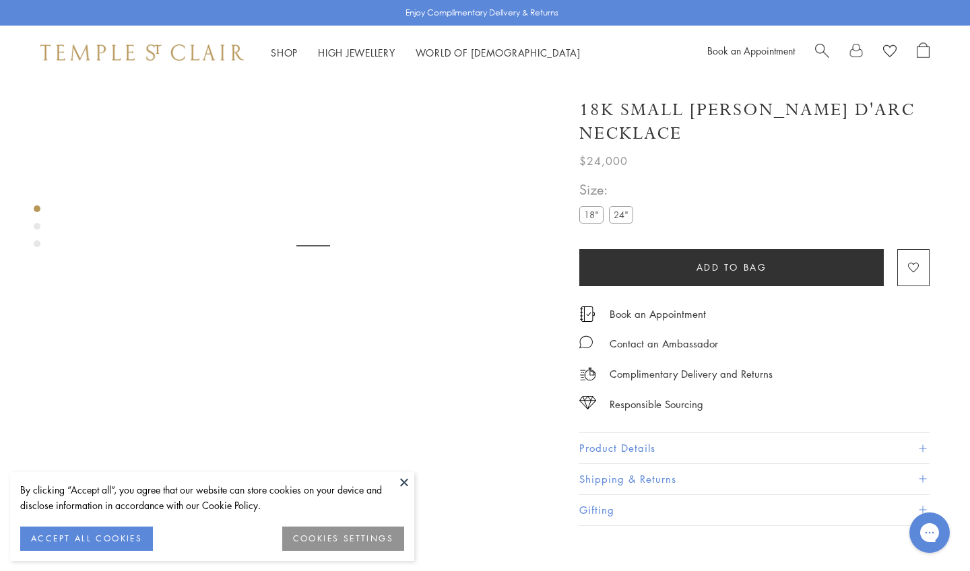
scroll to position [79, 0]
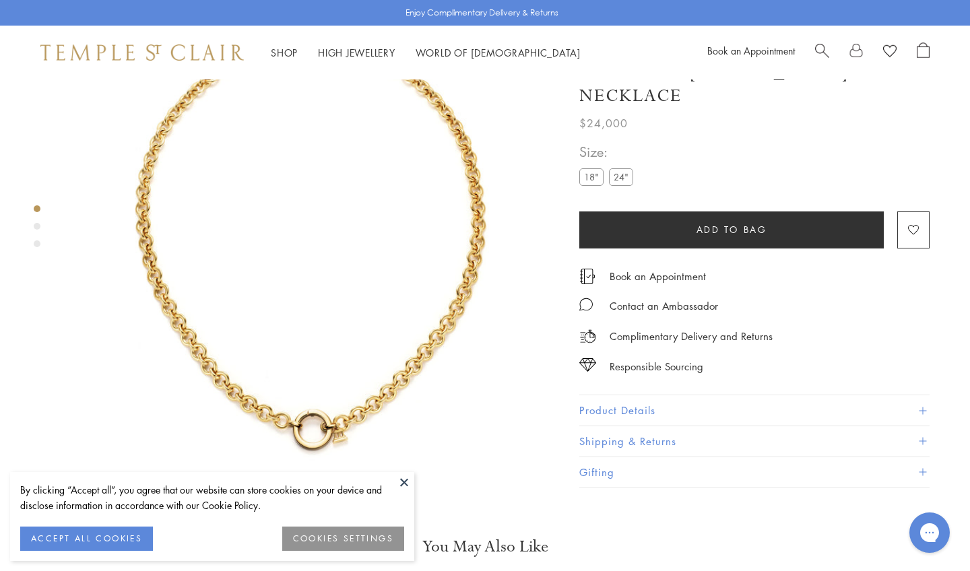
click at [40, 244] on div "Product gallery navigation" at bounding box center [37, 243] width 7 height 7
click at [208, 269] on img at bounding box center [313, 246] width 492 height 492
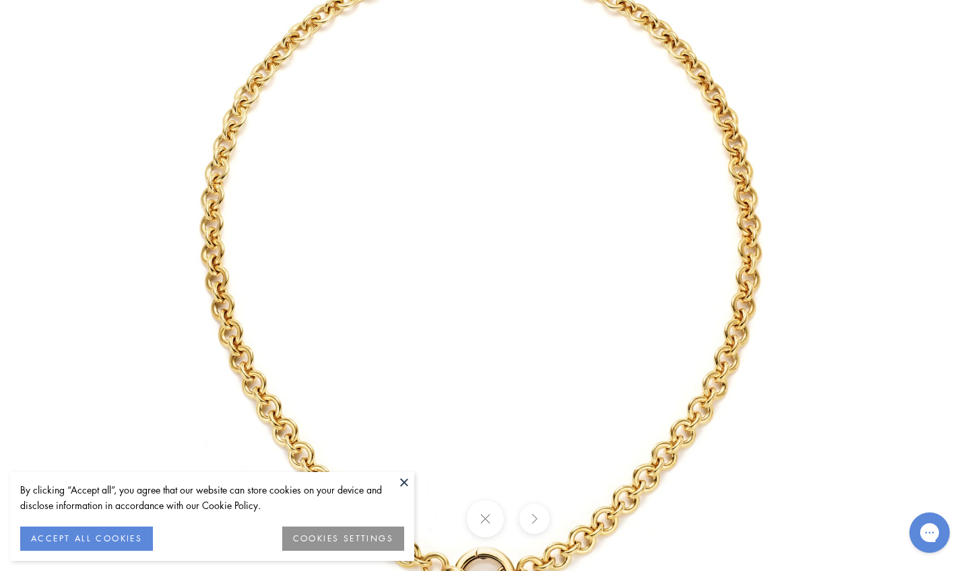
click at [244, 281] on img at bounding box center [485, 286] width 788 height 788
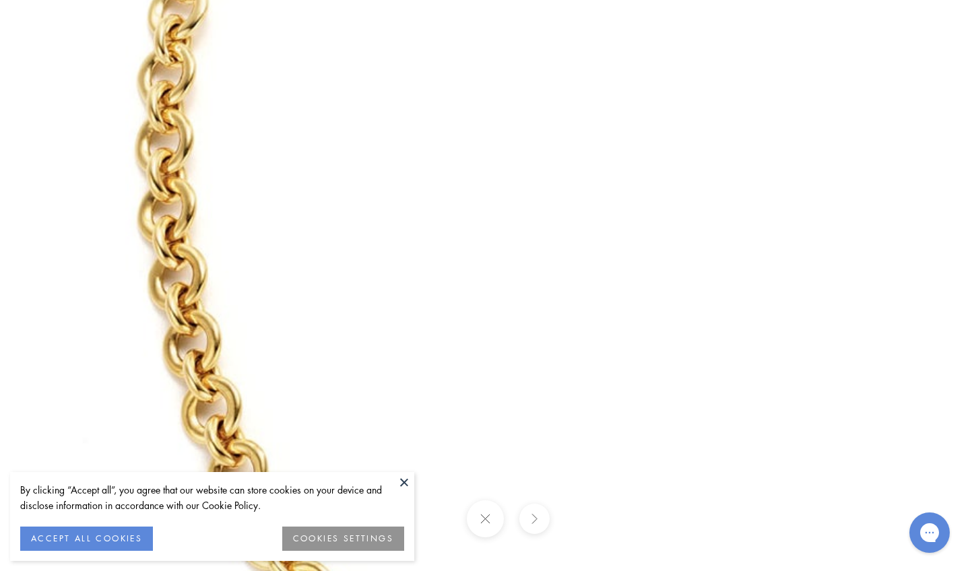
click at [477, 515] on button at bounding box center [484, 519] width 37 height 37
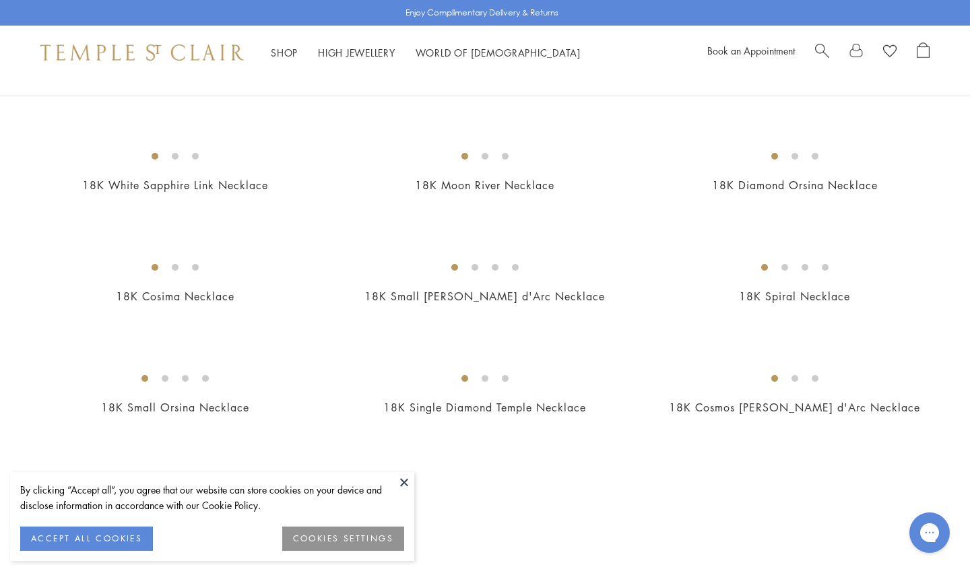
scroll to position [1219, 0]
click at [406, 479] on button at bounding box center [404, 482] width 20 height 20
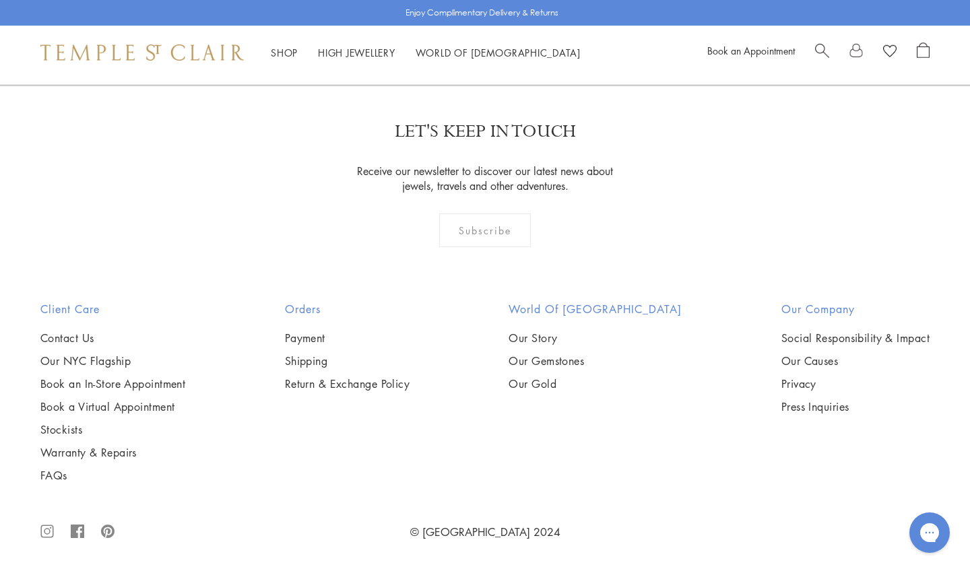
scroll to position [2389, 0]
click at [0, 0] on img at bounding box center [0, 0] width 0 height 0
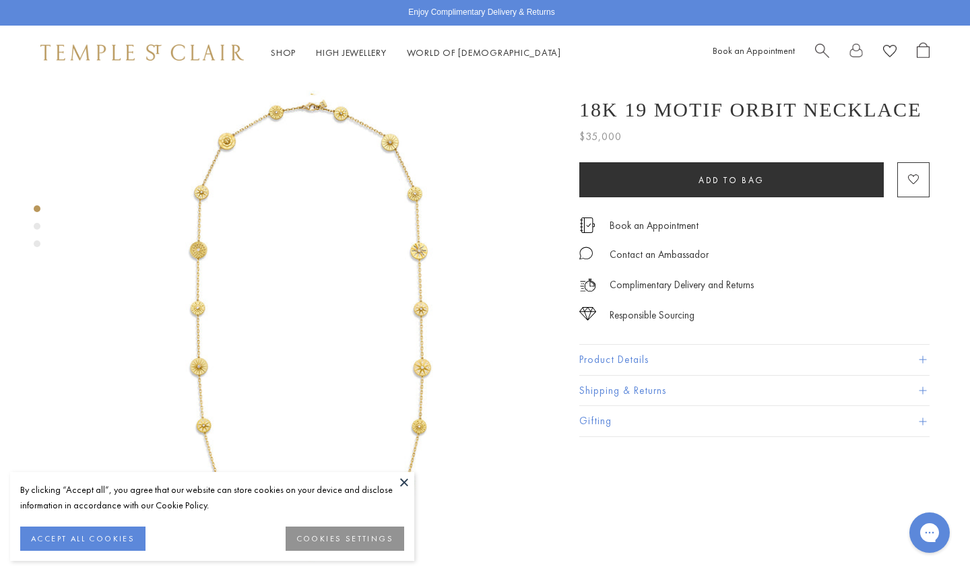
click at [36, 242] on div "Product gallery navigation" at bounding box center [37, 243] width 7 height 7
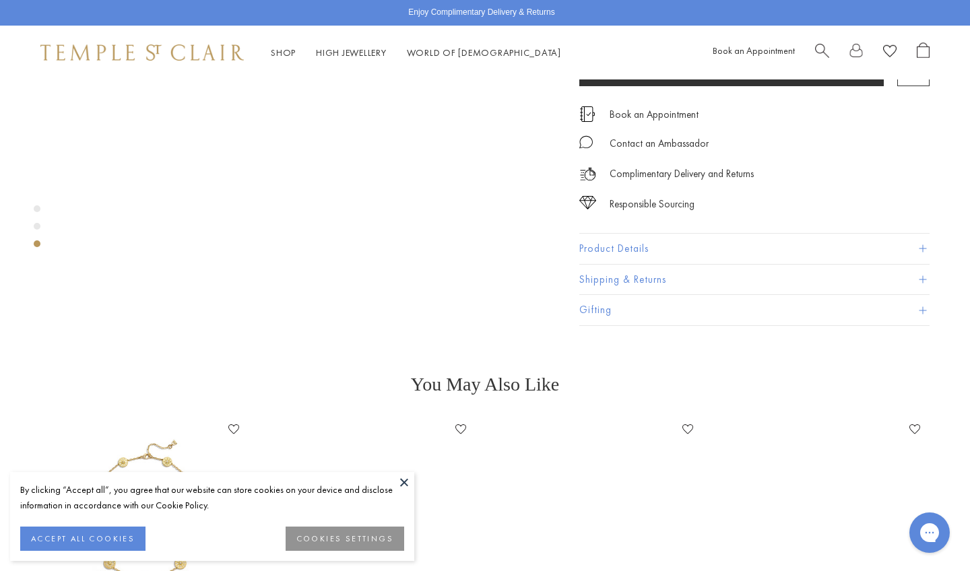
scroll to position [1279, 0]
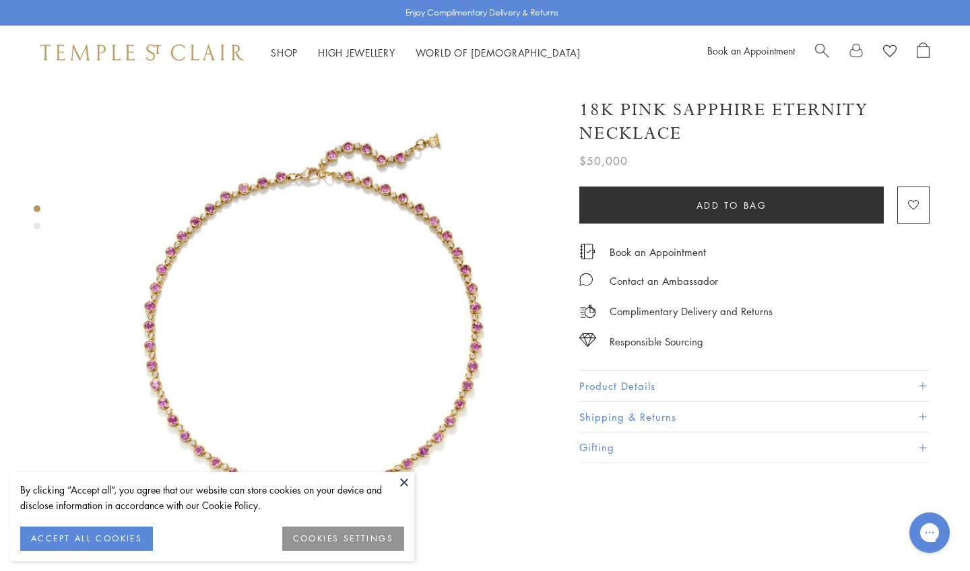
click at [37, 226] on div "Product gallery navigation" at bounding box center [37, 226] width 7 height 7
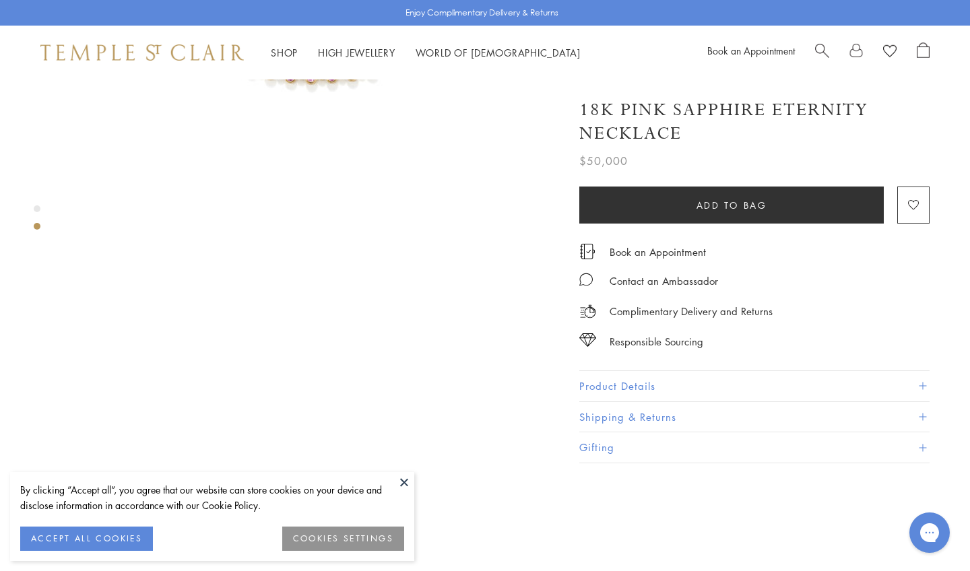
scroll to position [517, 0]
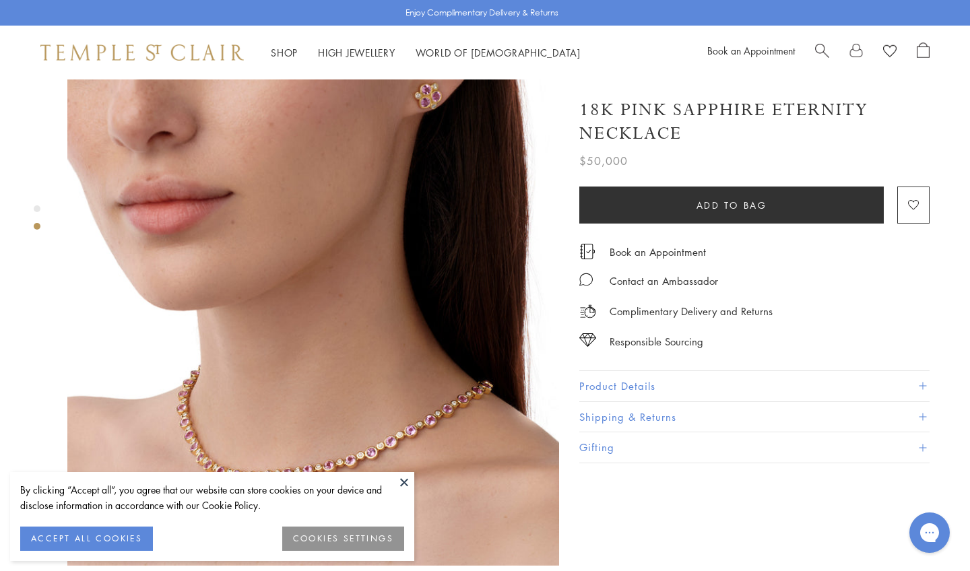
click at [282, 335] on img at bounding box center [313, 320] width 492 height 492
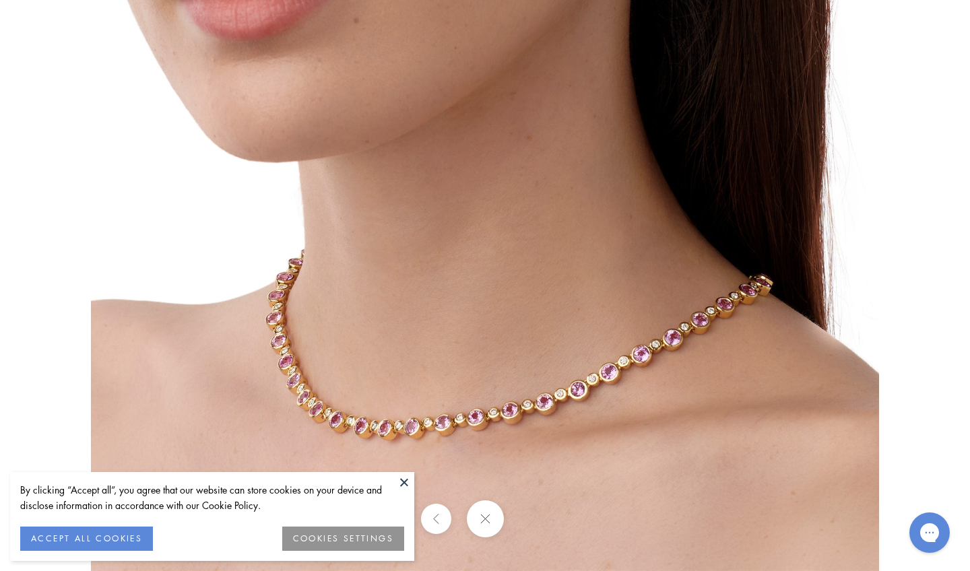
click at [479, 395] on img at bounding box center [485, 177] width 788 height 788
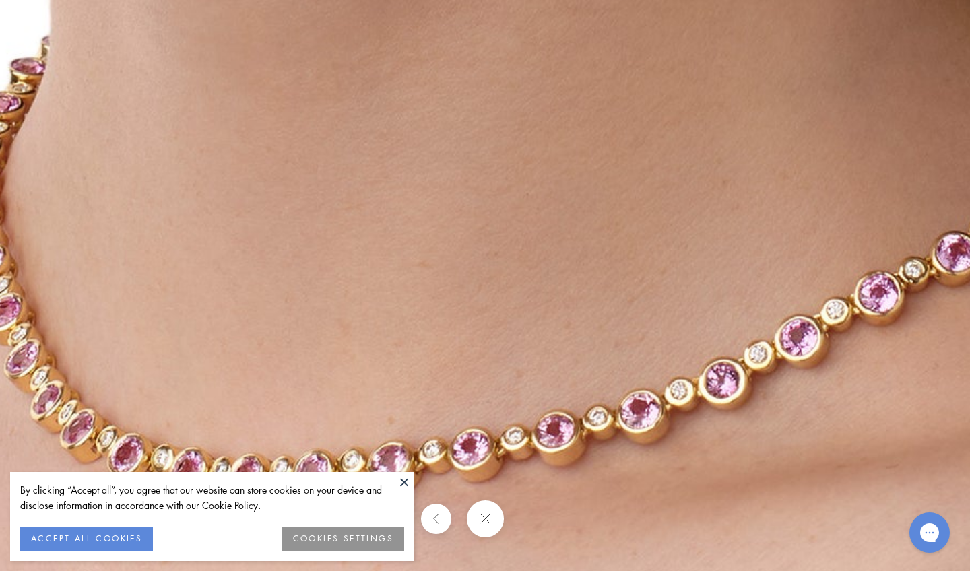
click at [482, 523] on button at bounding box center [484, 519] width 37 height 37
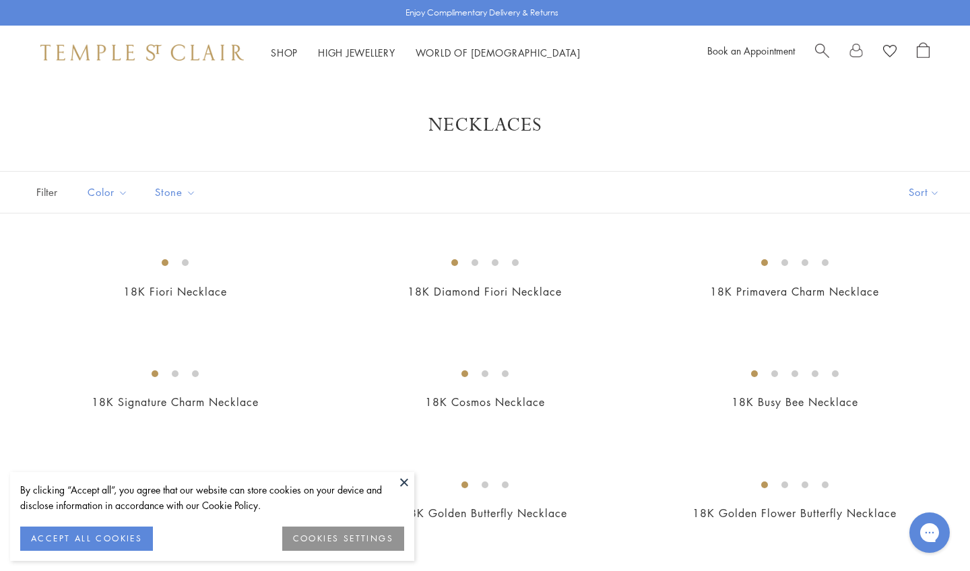
scroll to position [2740, 0]
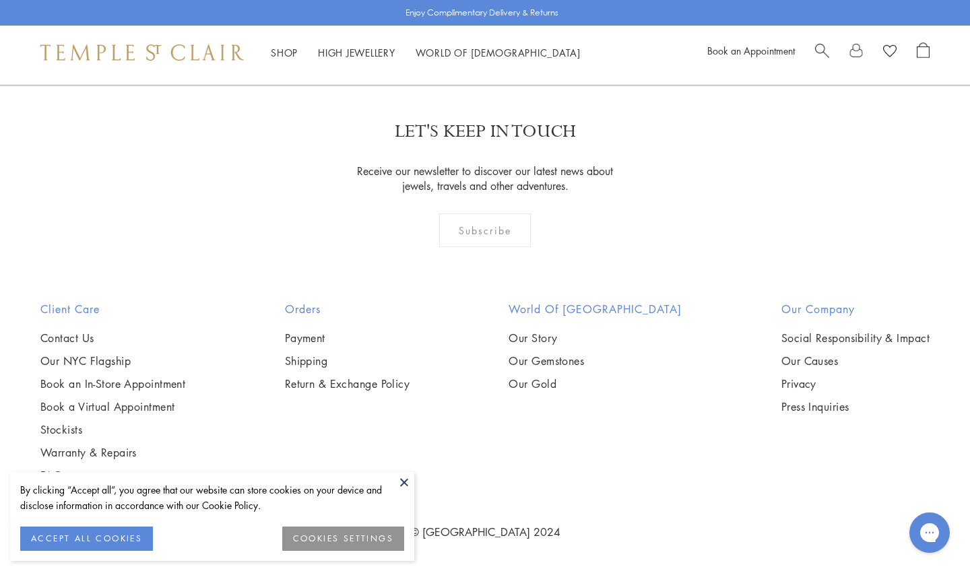
click at [403, 486] on button at bounding box center [404, 482] width 20 height 20
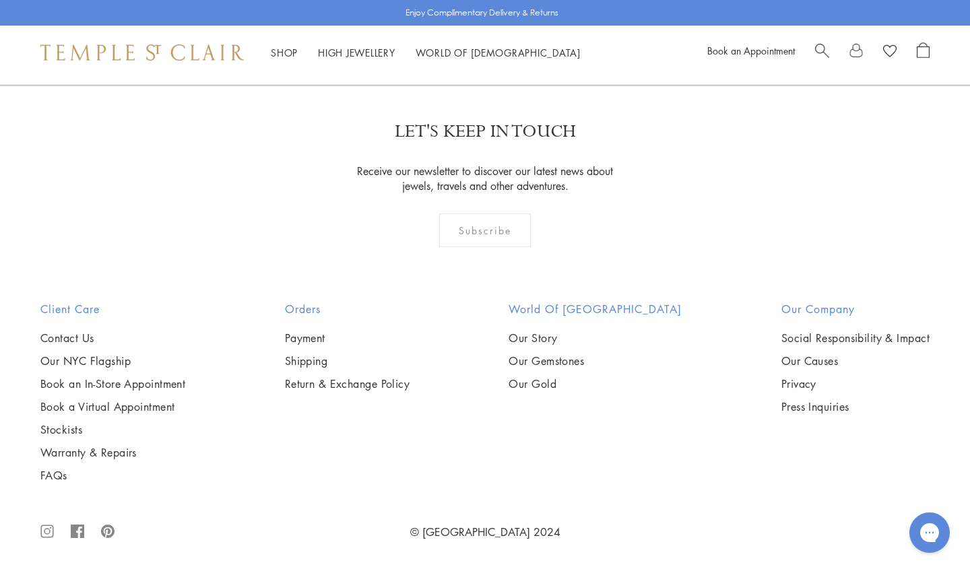
scroll to position [5006, 0]
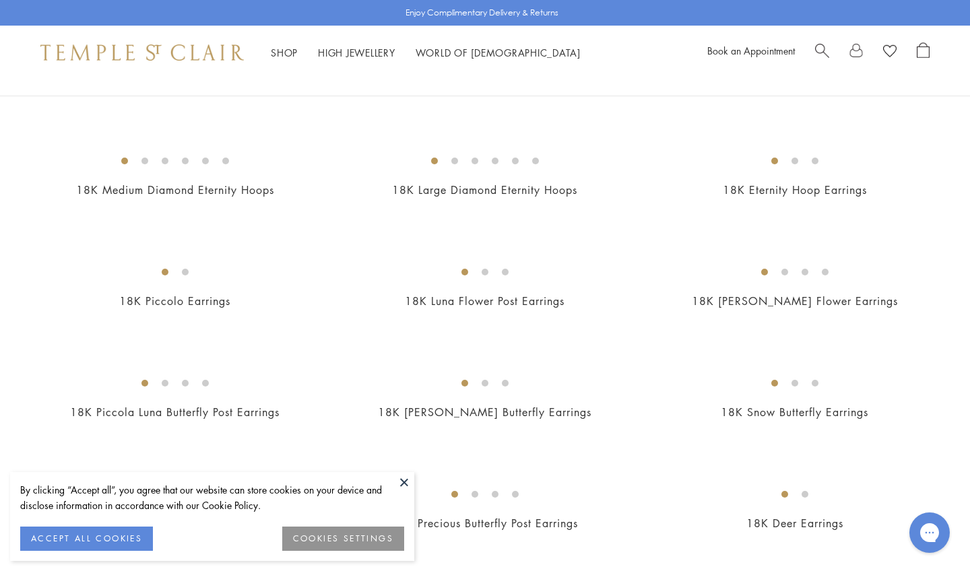
scroll to position [1561, 0]
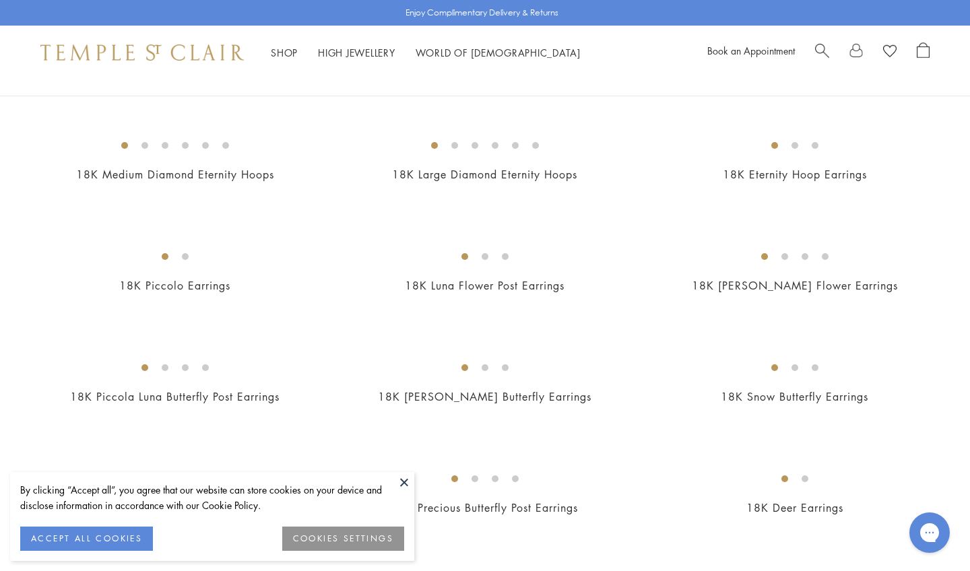
click at [404, 482] on button at bounding box center [404, 482] width 20 height 20
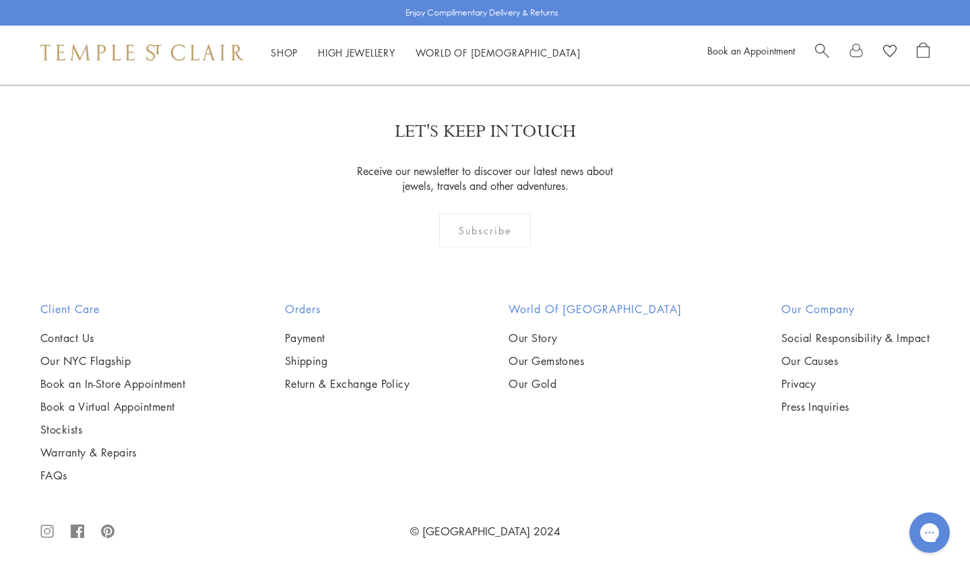
scroll to position [6591, 0]
click at [468, 31] on link "2" at bounding box center [463, 12] width 44 height 37
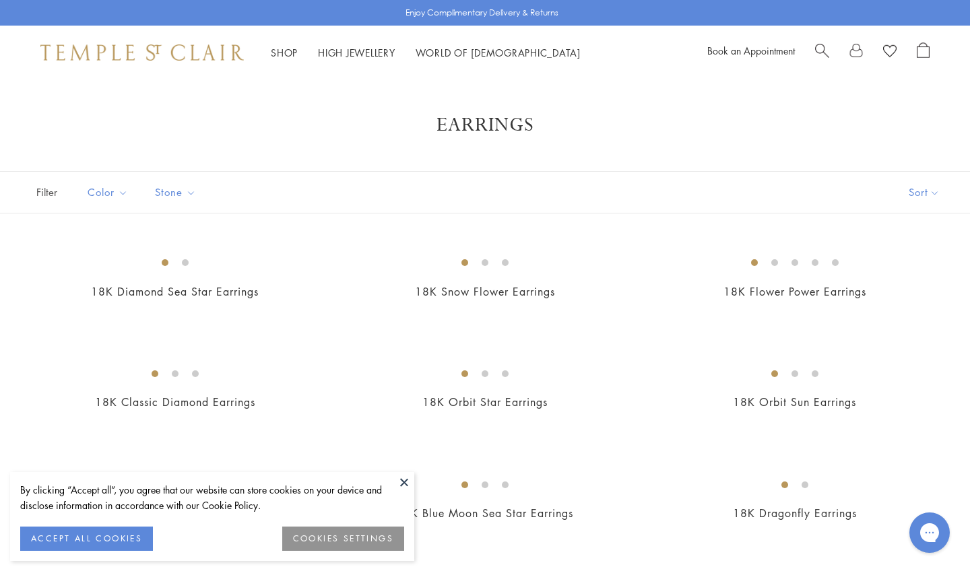
click at [410, 480] on button at bounding box center [404, 482] width 20 height 20
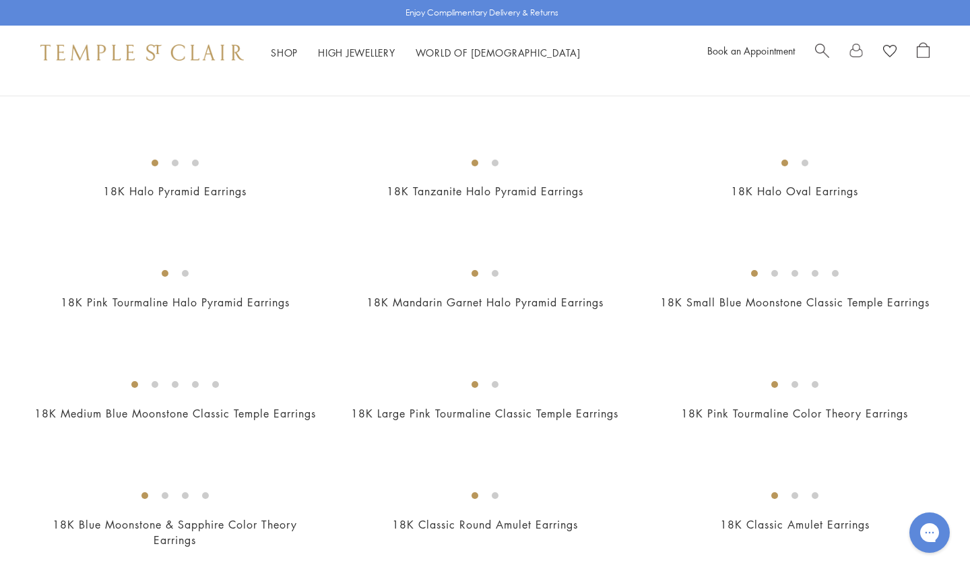
scroll to position [545, 0]
click at [0, 0] on img at bounding box center [0, 0] width 0 height 0
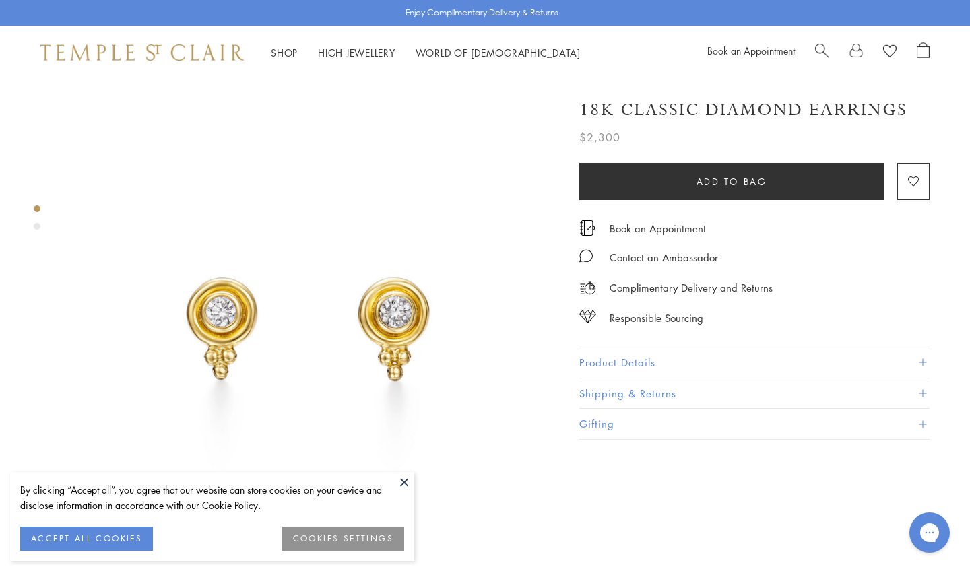
click at [36, 227] on div "Product gallery navigation" at bounding box center [37, 226] width 7 height 7
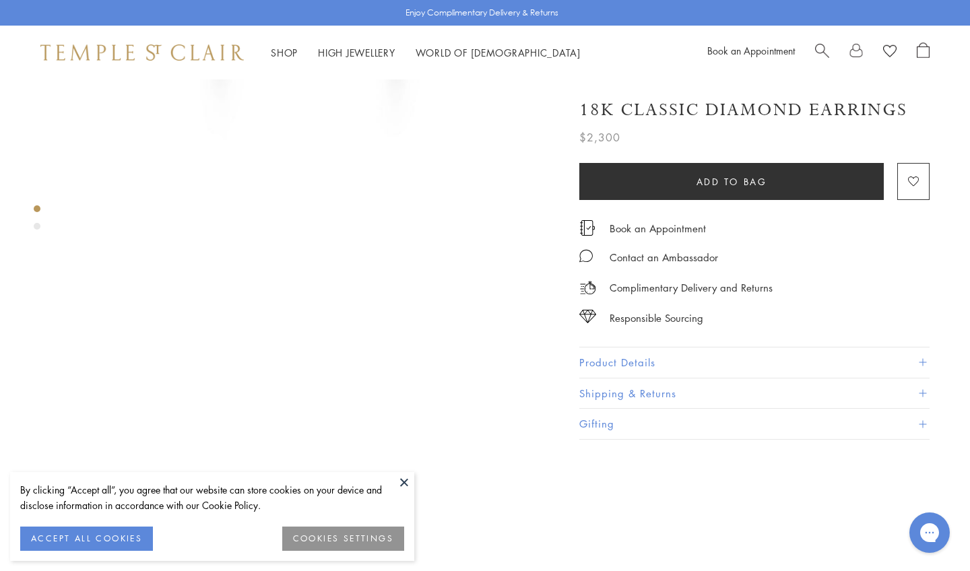
scroll to position [517, 0]
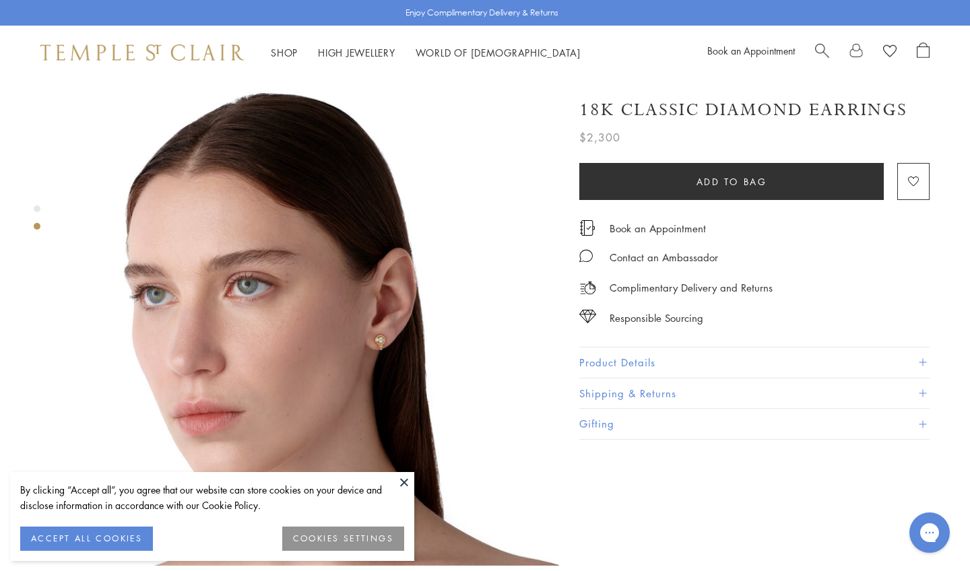
click at [288, 325] on img at bounding box center [313, 320] width 492 height 492
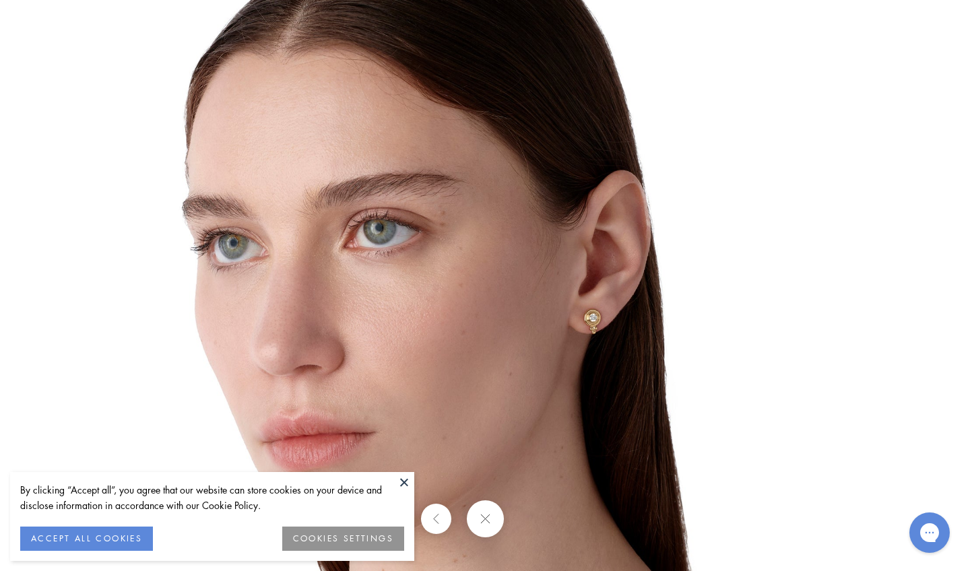
click at [499, 325] on img at bounding box center [485, 286] width 788 height 788
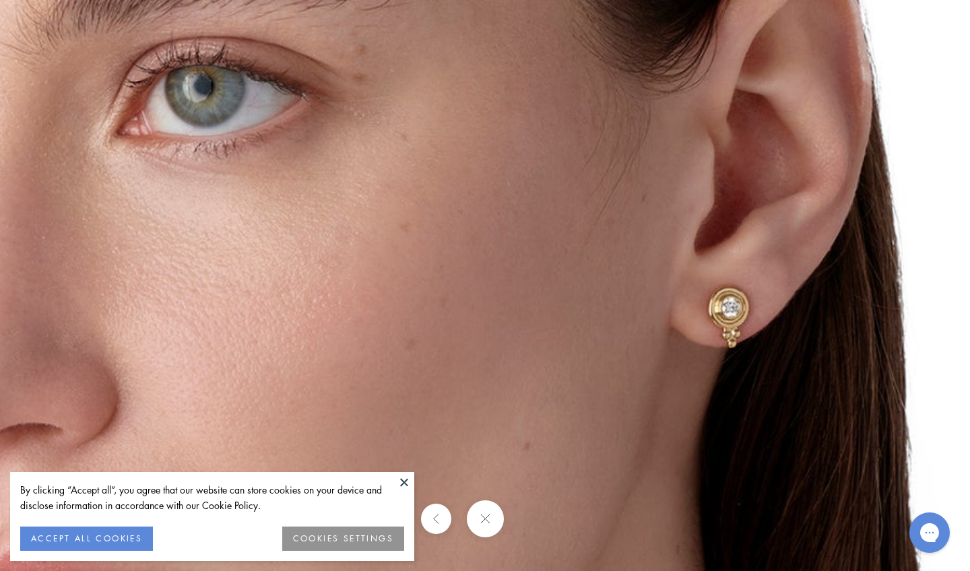
click at [490, 515] on button at bounding box center [484, 519] width 37 height 37
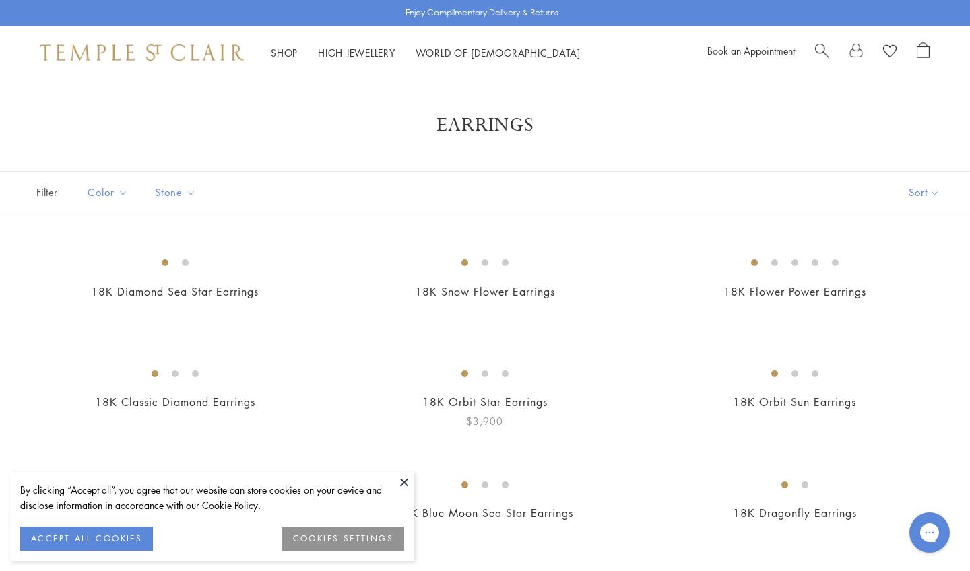
scroll to position [545, 0]
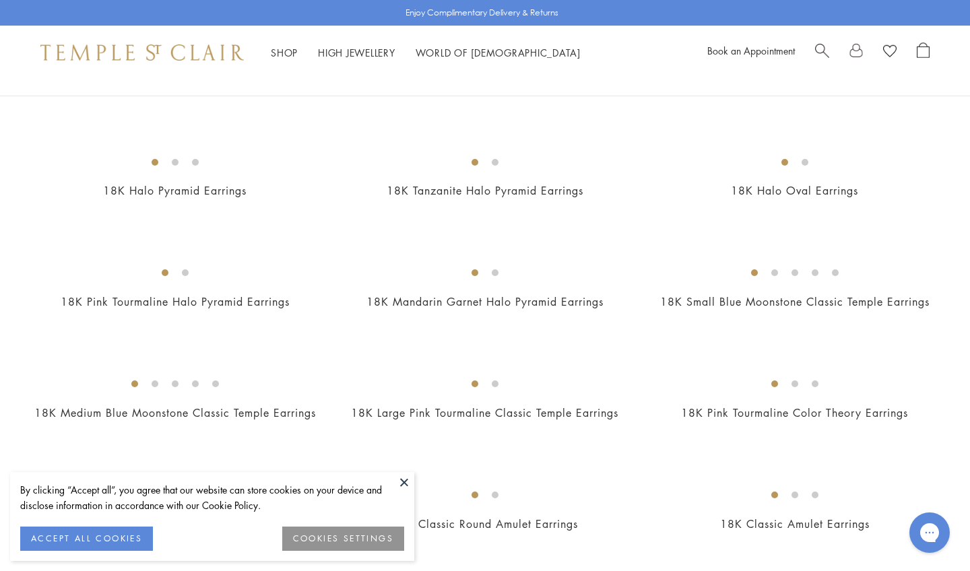
click at [408, 475] on button at bounding box center [404, 482] width 20 height 20
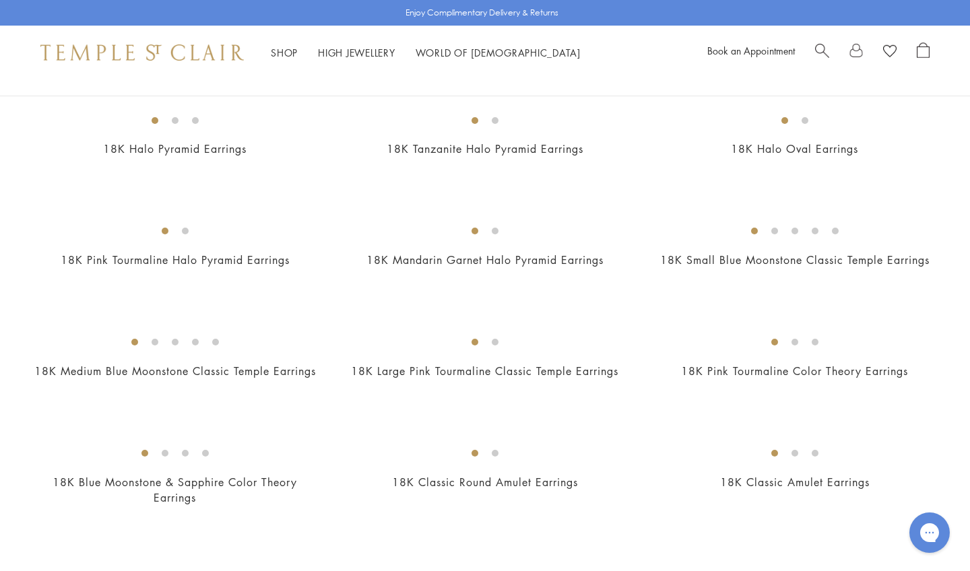
scroll to position [589, 0]
click at [0, 0] on img at bounding box center [0, 0] width 0 height 0
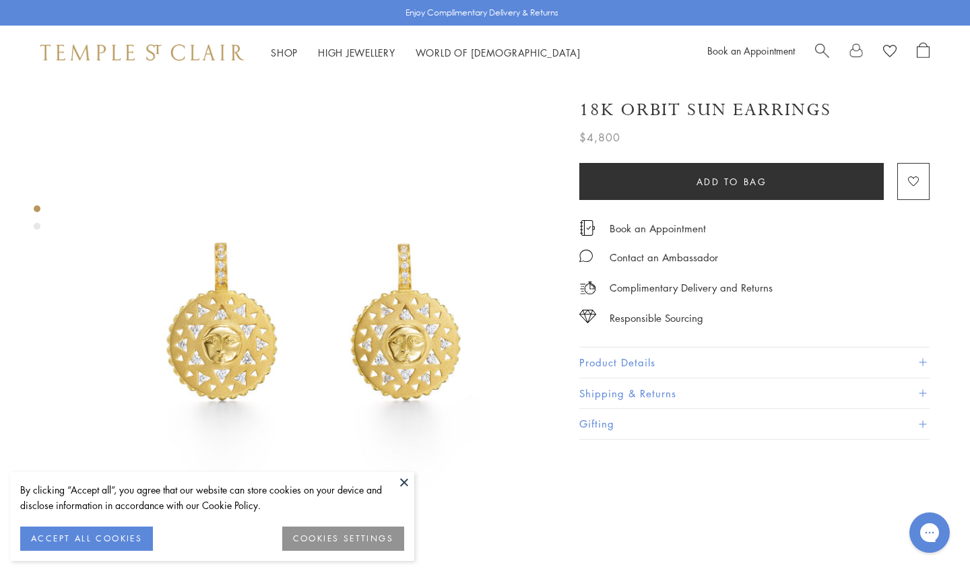
click at [38, 226] on div "Product gallery navigation" at bounding box center [37, 226] width 7 height 7
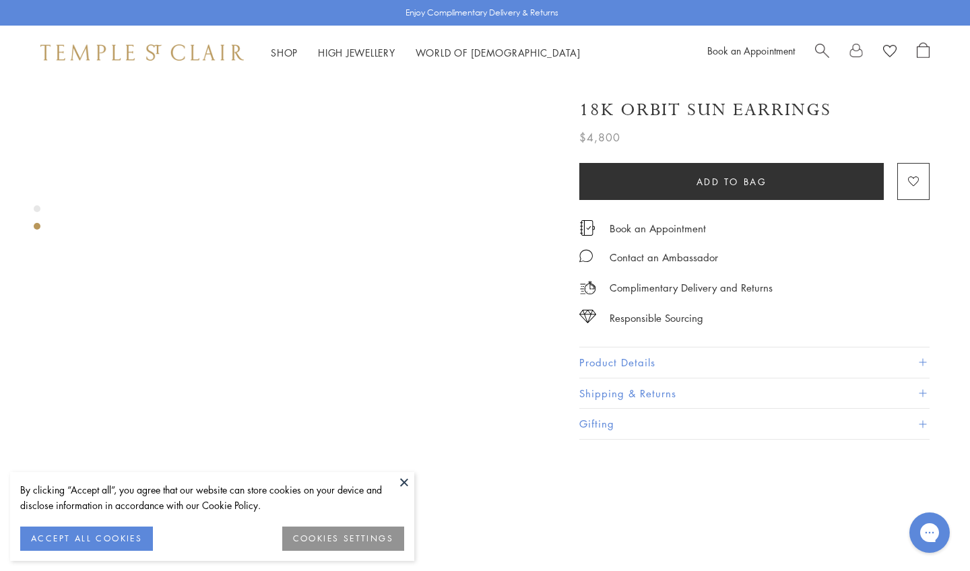
scroll to position [517, 0]
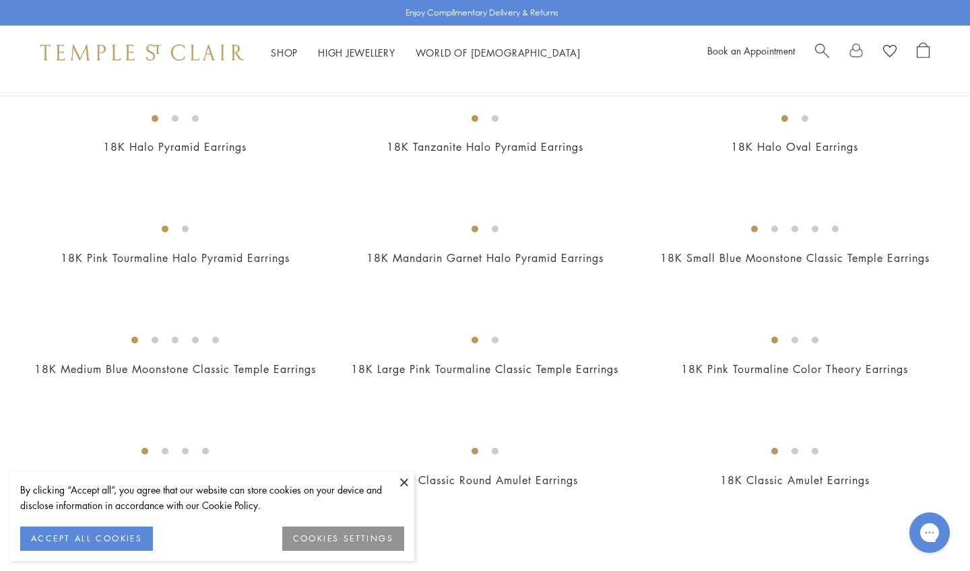
click at [404, 480] on button at bounding box center [404, 482] width 20 height 20
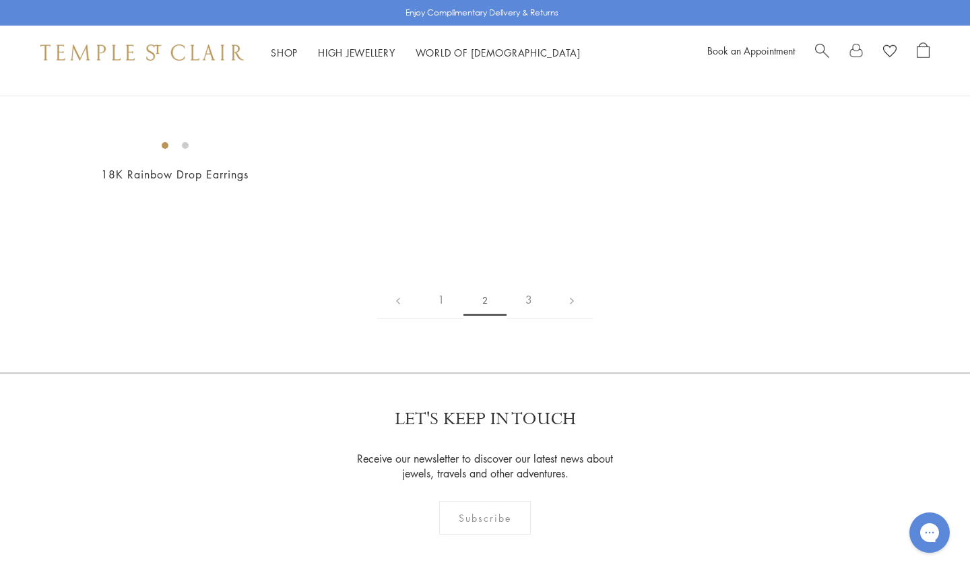
scroll to position [1914, 0]
click at [0, 0] on img at bounding box center [0, 0] width 0 height 0
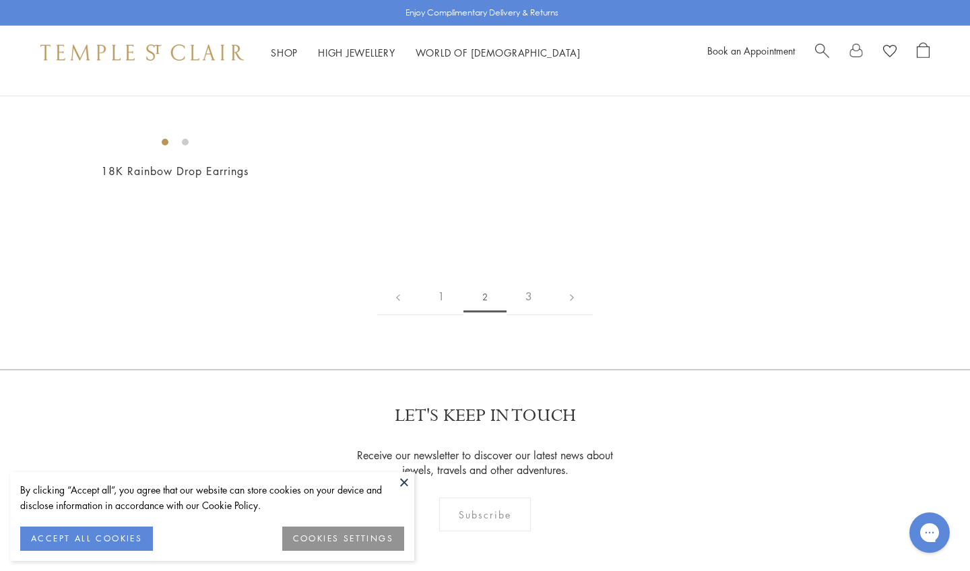
click at [404, 478] on button at bounding box center [404, 482] width 20 height 20
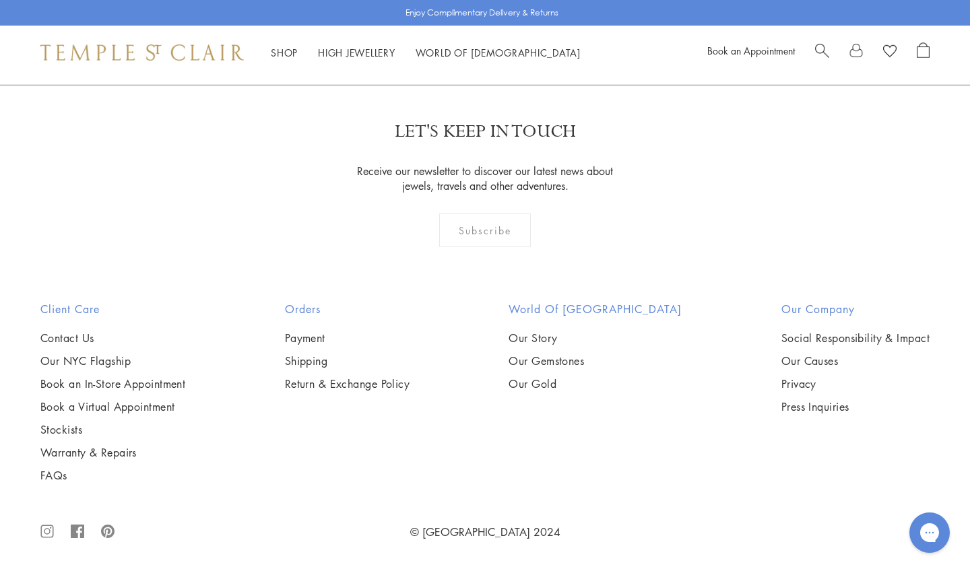
scroll to position [6255, 0]
click at [534, 31] on link "3" at bounding box center [529, 12] width 44 height 37
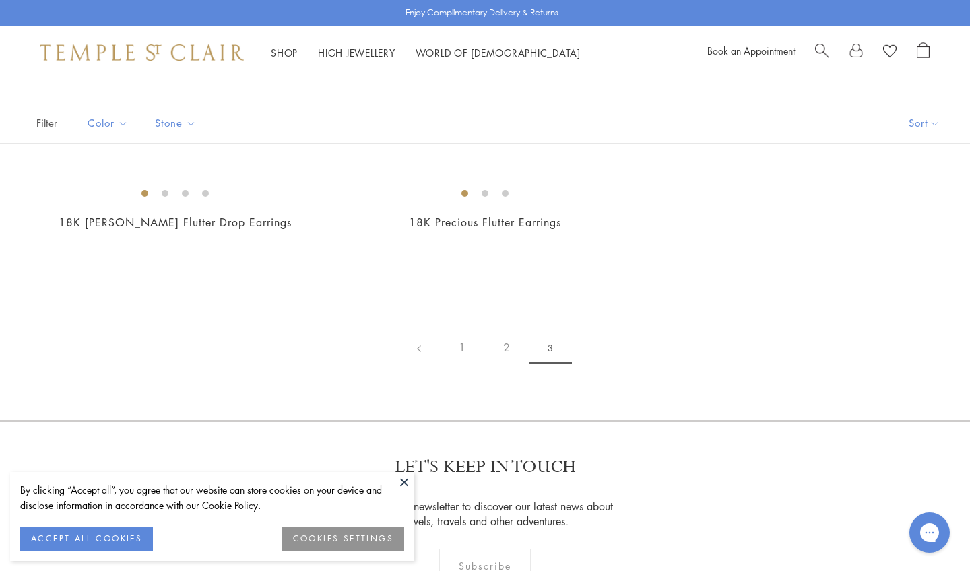
scroll to position [15, 0]
